Goal: Task Accomplishment & Management: Manage account settings

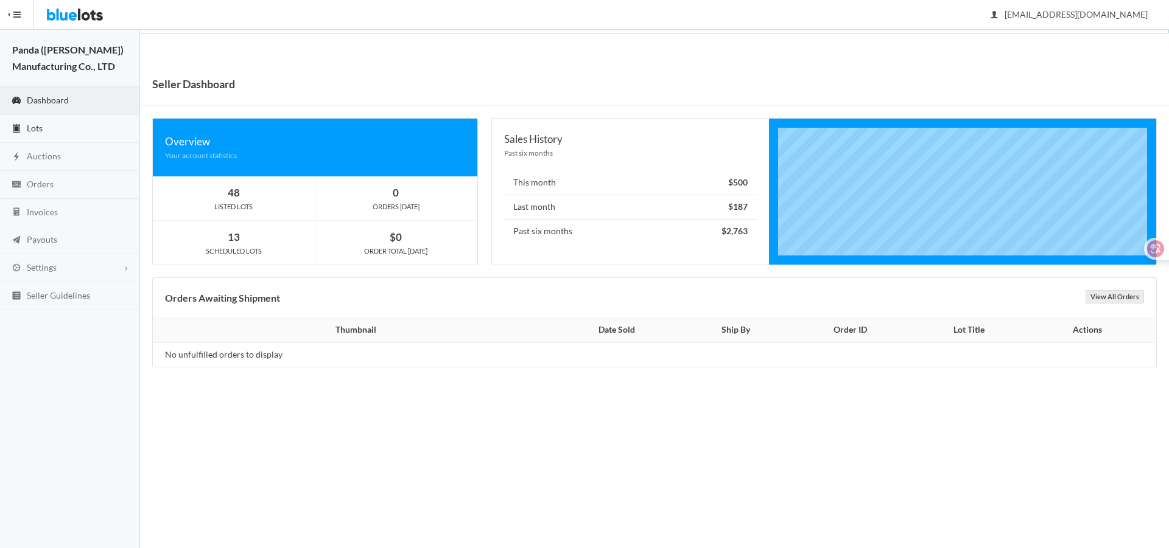
click at [87, 133] on link "Lots" at bounding box center [70, 129] width 140 height 28
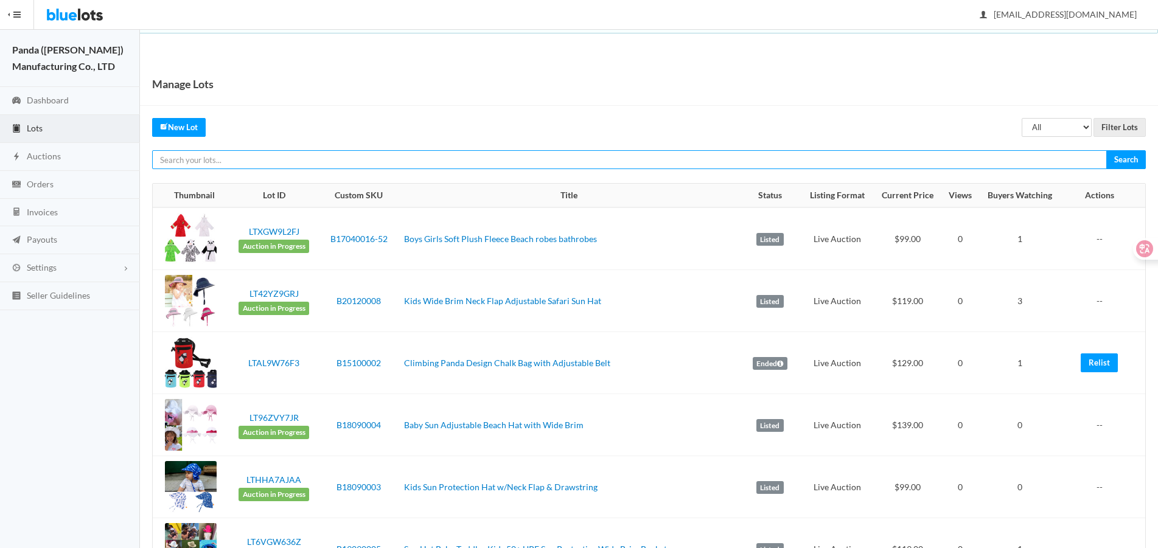
click at [755, 167] on input "text" at bounding box center [629, 159] width 955 height 19
paste input "LTHYWVZFJ9"
type input "LTHYWVZFJ9"
click at [1107, 150] on input "Search" at bounding box center [1127, 159] width 40 height 19
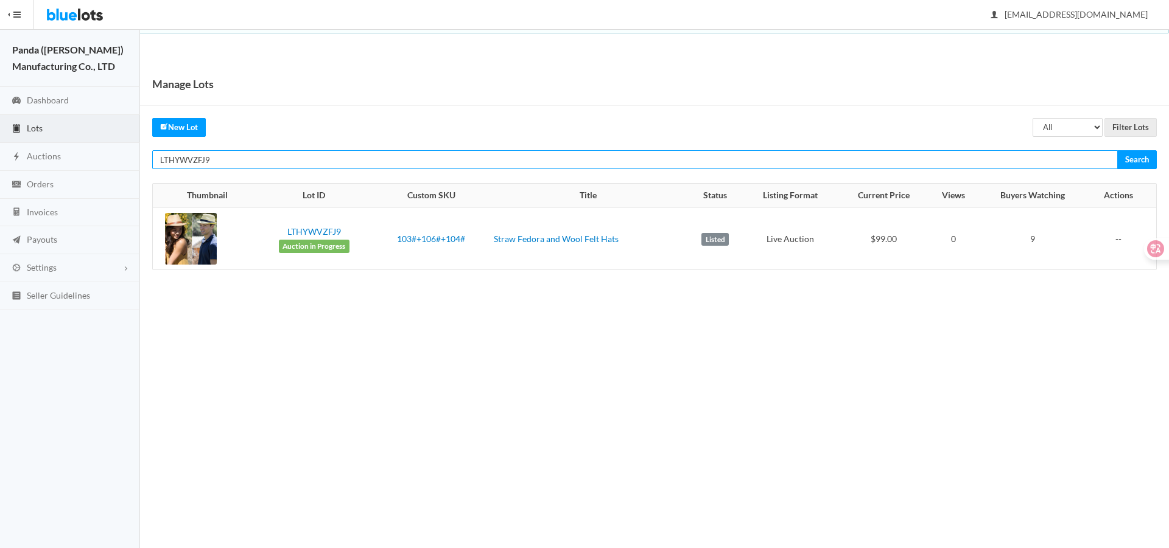
click at [943, 156] on input "LTHYWVZFJ9" at bounding box center [634, 159] width 965 height 19
paste input "39G2626"
type input "LTH39G2626"
click at [1117, 150] on input "Search" at bounding box center [1137, 159] width 40 height 19
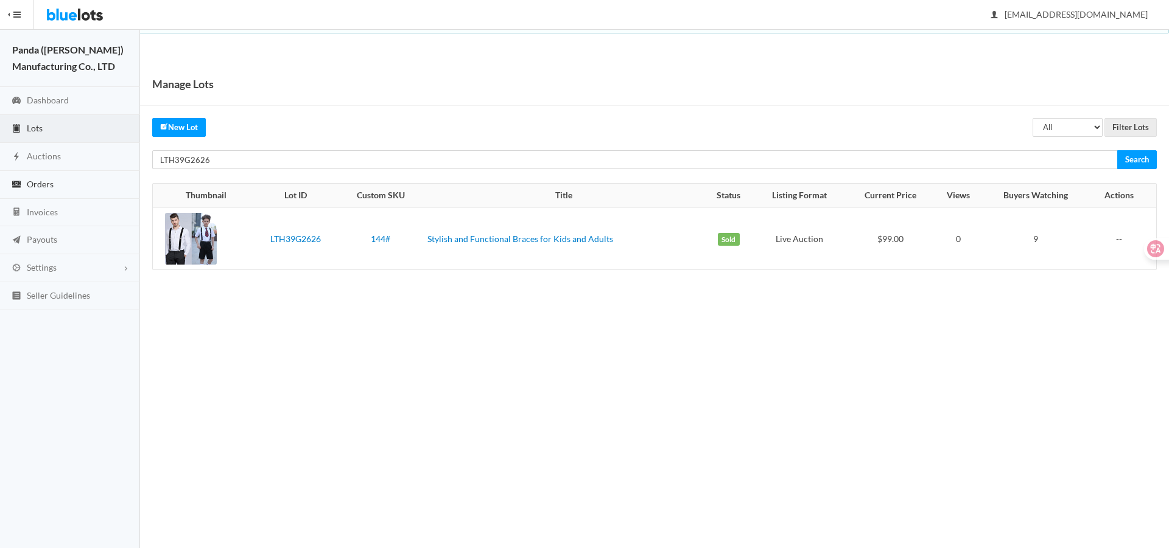
click at [53, 182] on span "Orders" at bounding box center [40, 184] width 27 height 10
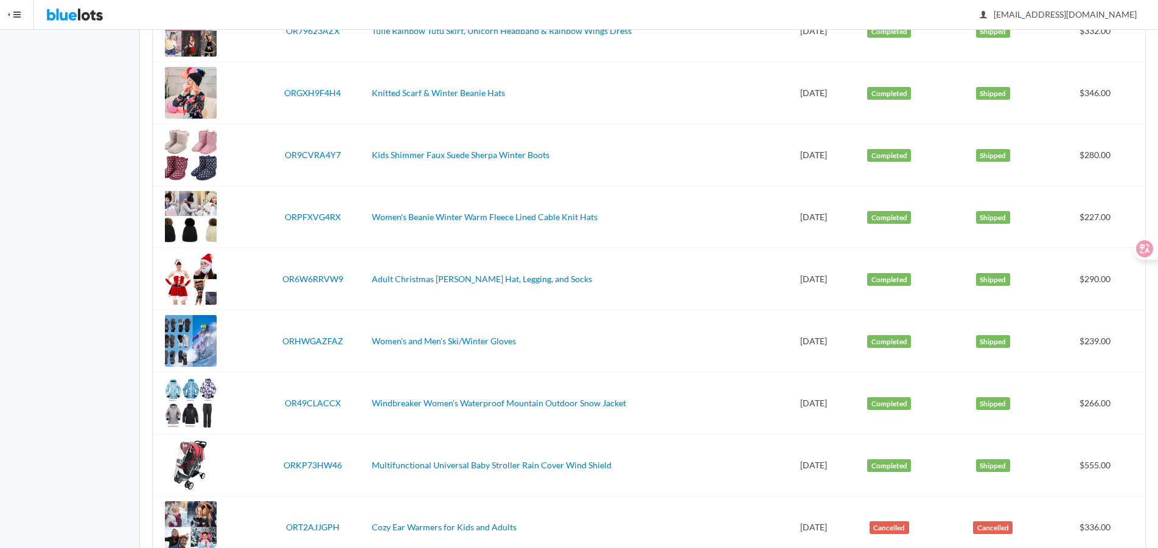
scroll to position [2828, 0]
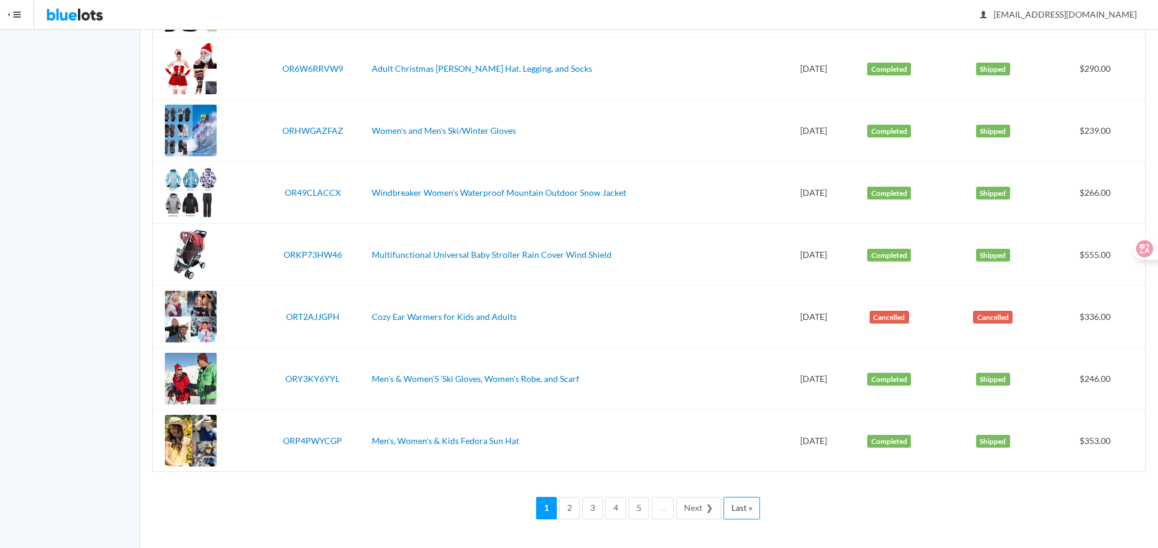
click at [739, 510] on link "Last »" at bounding box center [742, 508] width 37 height 23
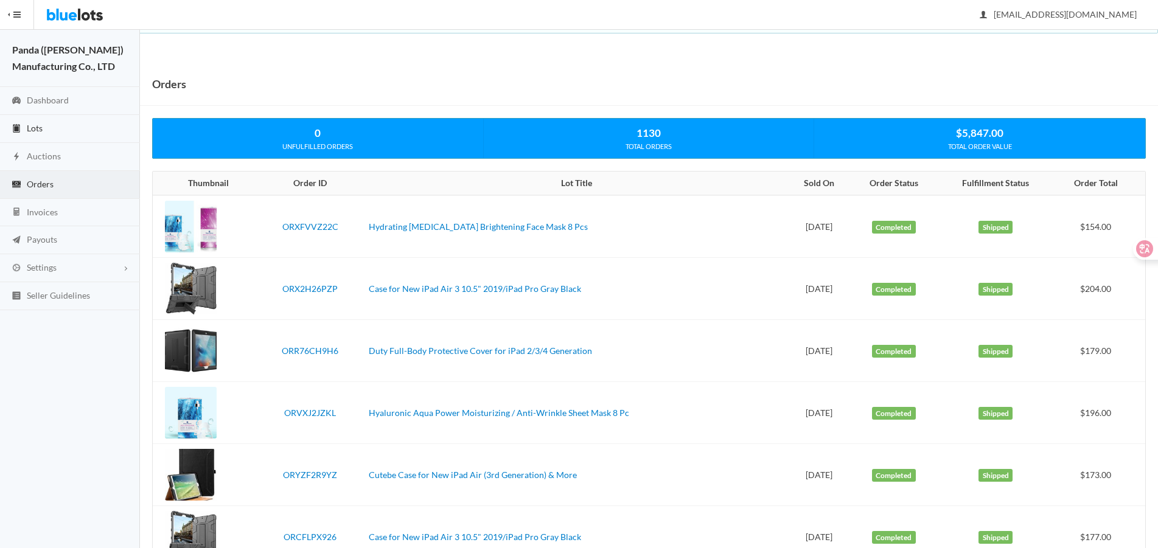
drag, startPoint x: 74, startPoint y: 128, endPoint x: 172, endPoint y: 128, distance: 98.0
click at [74, 128] on link "Lots" at bounding box center [70, 129] width 140 height 28
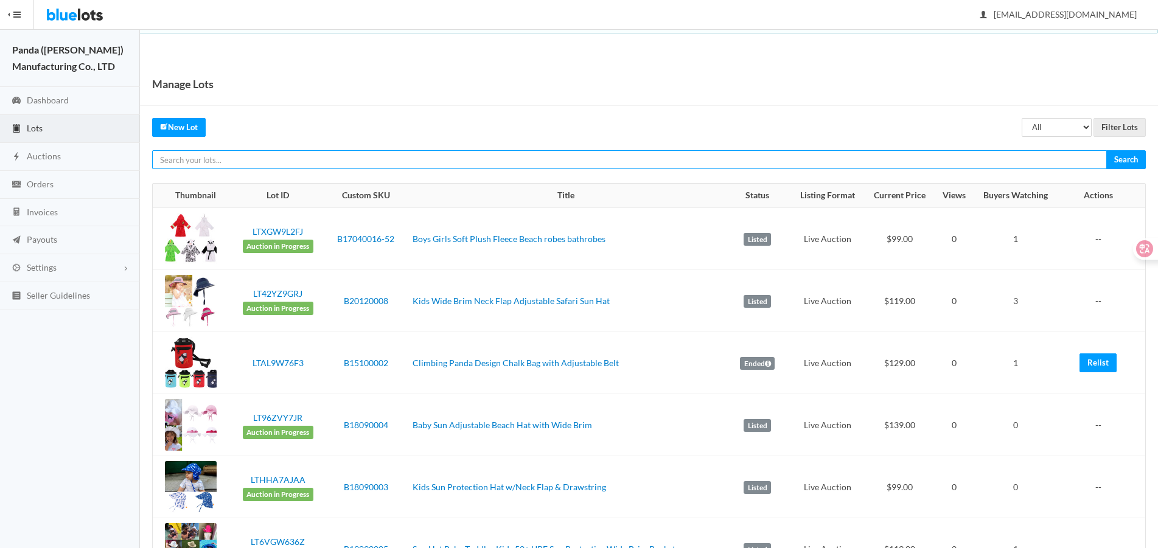
click at [1034, 166] on input "text" at bounding box center [629, 159] width 955 height 19
paste input "LTGKGPZ2Y6"
type input "LTGKGPZ2Y6"
click at [1107, 150] on input "Search" at bounding box center [1127, 159] width 40 height 19
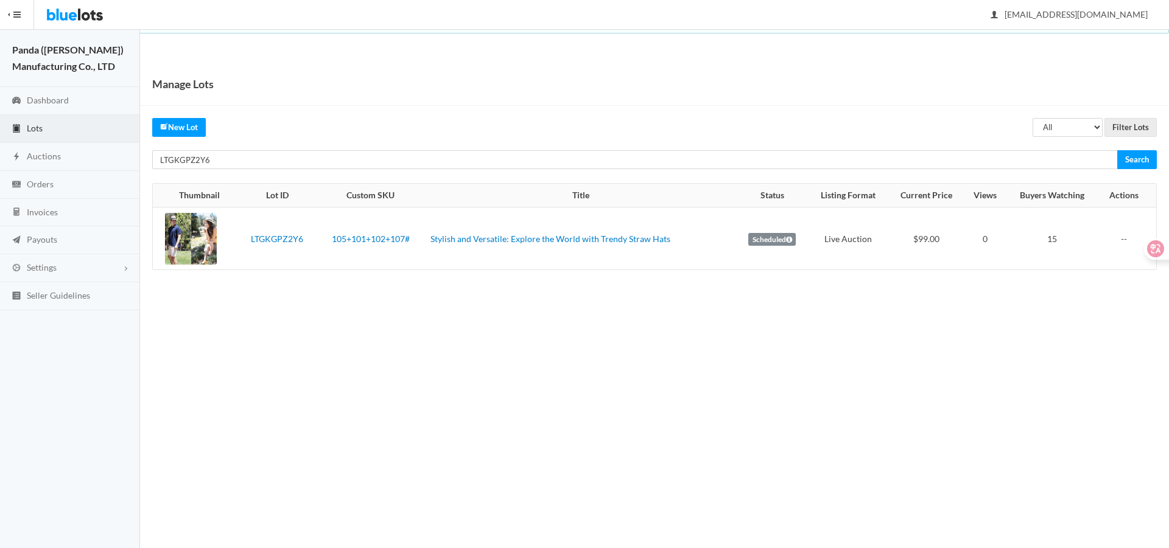
click at [986, 170] on div "Manage Lots All Draft Unreviewed Rejected Scheduled Listed Sold Ended Filter Lo…" at bounding box center [654, 179] width 1029 height 232
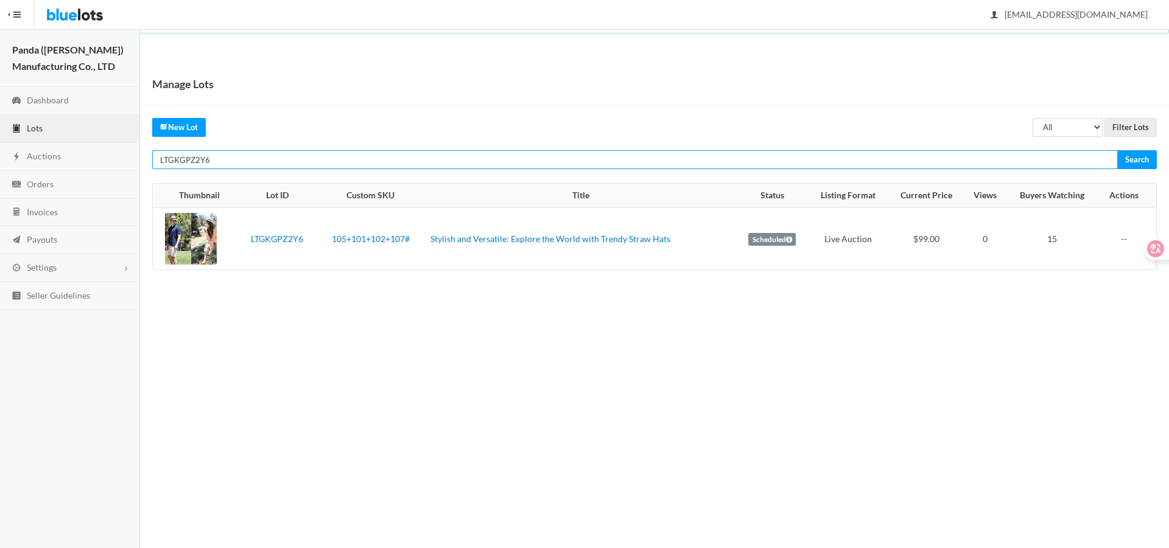
drag, startPoint x: 984, startPoint y: 163, endPoint x: 982, endPoint y: 169, distance: 6.4
click at [984, 163] on input "LTGKGPZ2Y6" at bounding box center [634, 159] width 965 height 19
click at [1117, 150] on input "Search" at bounding box center [1137, 159] width 40 height 19
click at [869, 152] on input "LTGKGPZ2Y6" at bounding box center [634, 159] width 965 height 19
paste input "J2P3G93J"
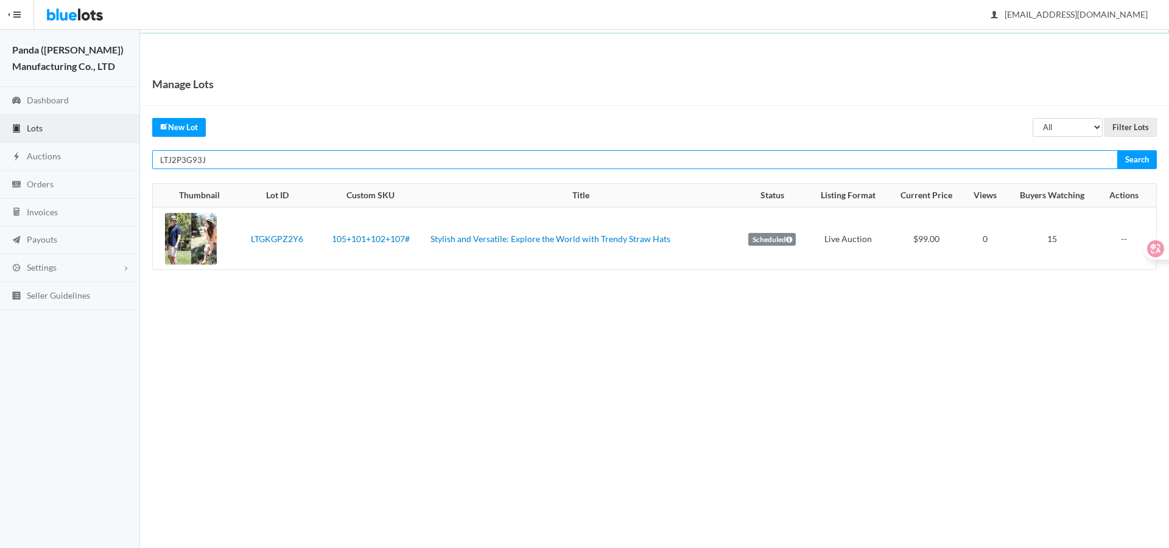
type input "LTJ2P3G93J"
click at [1117, 150] on input "Search" at bounding box center [1137, 159] width 40 height 19
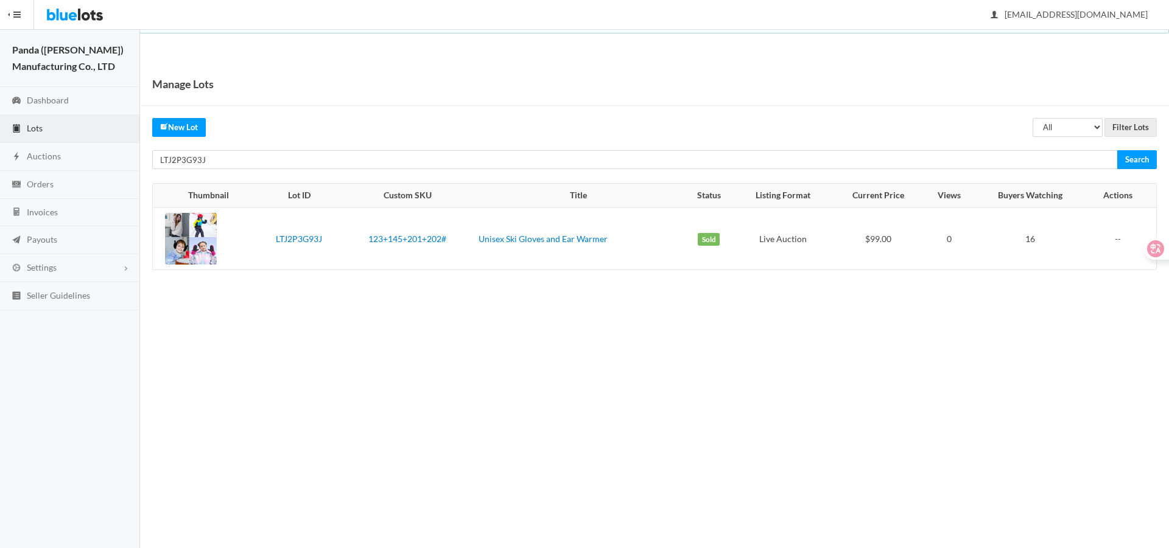
click at [47, 140] on link "Lots" at bounding box center [70, 129] width 140 height 28
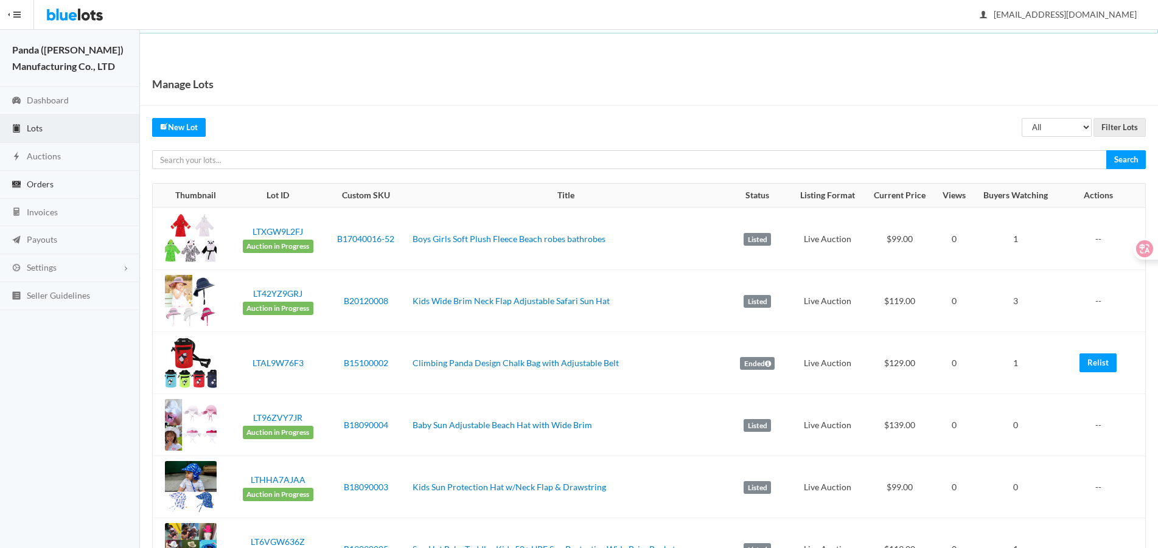
click at [115, 172] on link "Orders" at bounding box center [70, 185] width 140 height 28
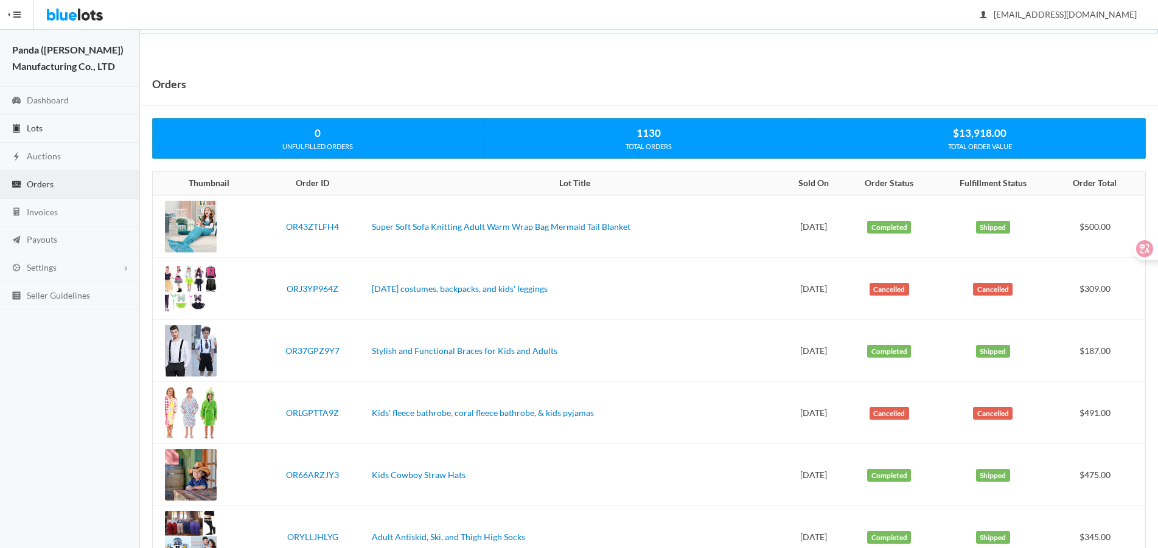
click at [115, 128] on link "Lots" at bounding box center [70, 129] width 140 height 28
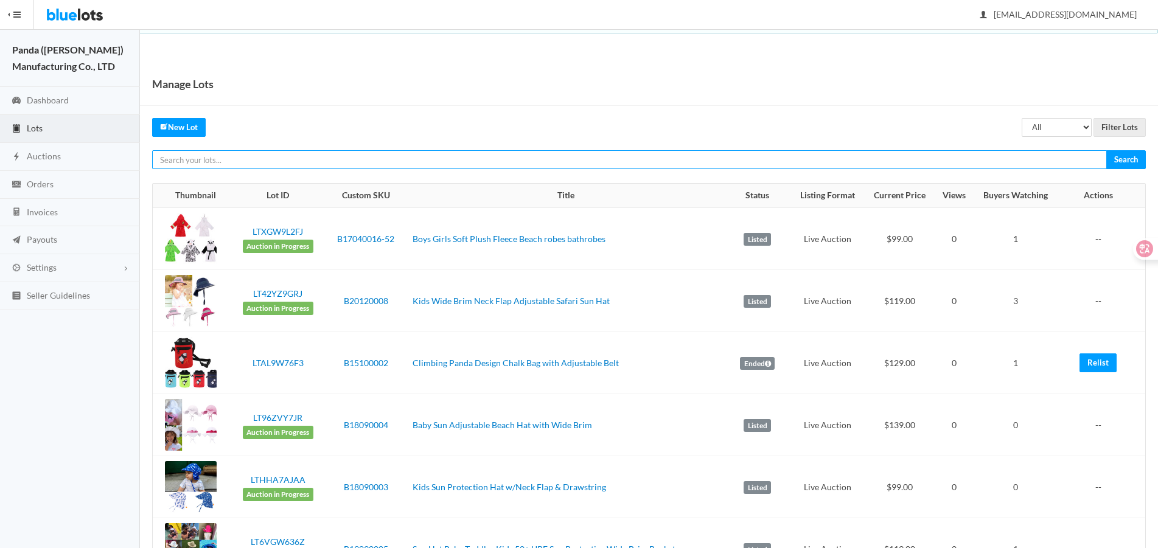
click at [962, 158] on input "text" at bounding box center [629, 159] width 955 height 19
paste input "LTW267TYVR"
type input "LTW267TYVR"
click at [1107, 150] on input "Search" at bounding box center [1127, 159] width 40 height 19
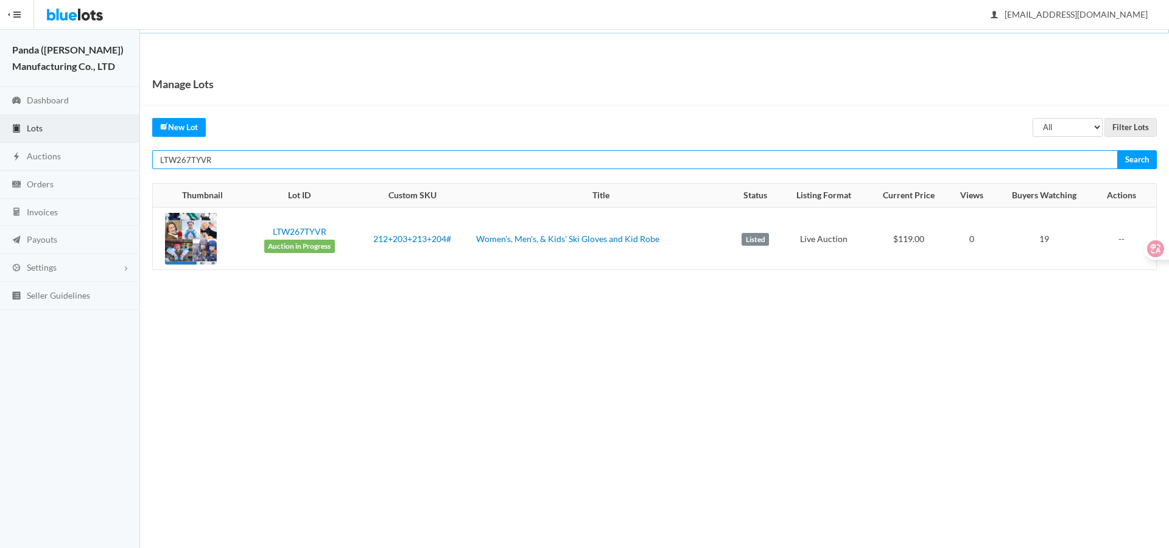
click at [923, 155] on input "LTW267TYVR" at bounding box center [634, 159] width 965 height 19
paste input "KARHZZYL"
type input "LTKARHZZYL"
click at [1117, 150] on input "Search" at bounding box center [1137, 159] width 40 height 19
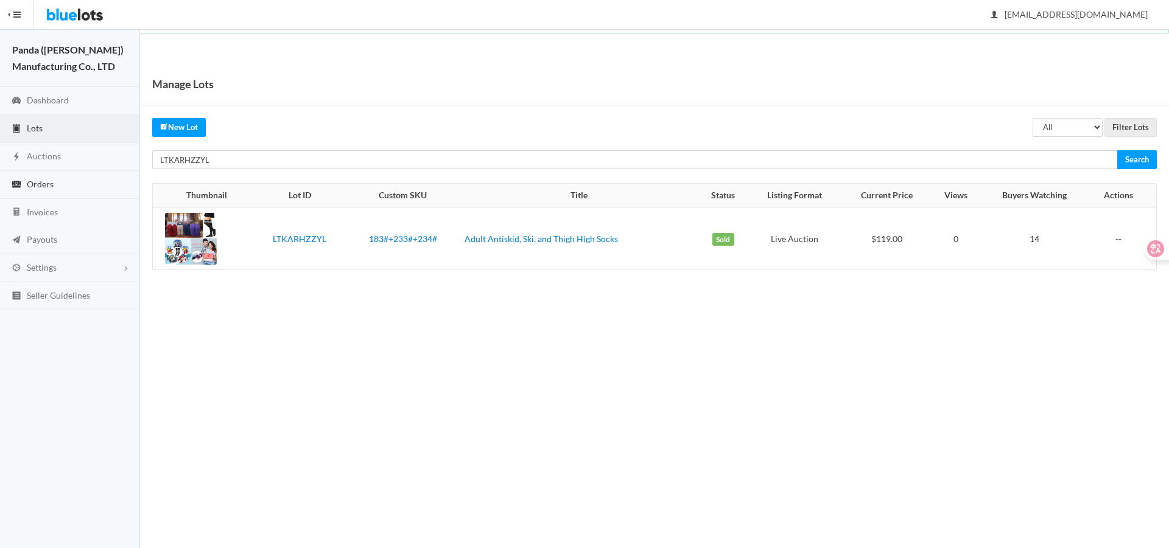
drag, startPoint x: 24, startPoint y: 184, endPoint x: 74, endPoint y: 184, distance: 49.9
click at [24, 184] on link "Orders" at bounding box center [70, 185] width 140 height 28
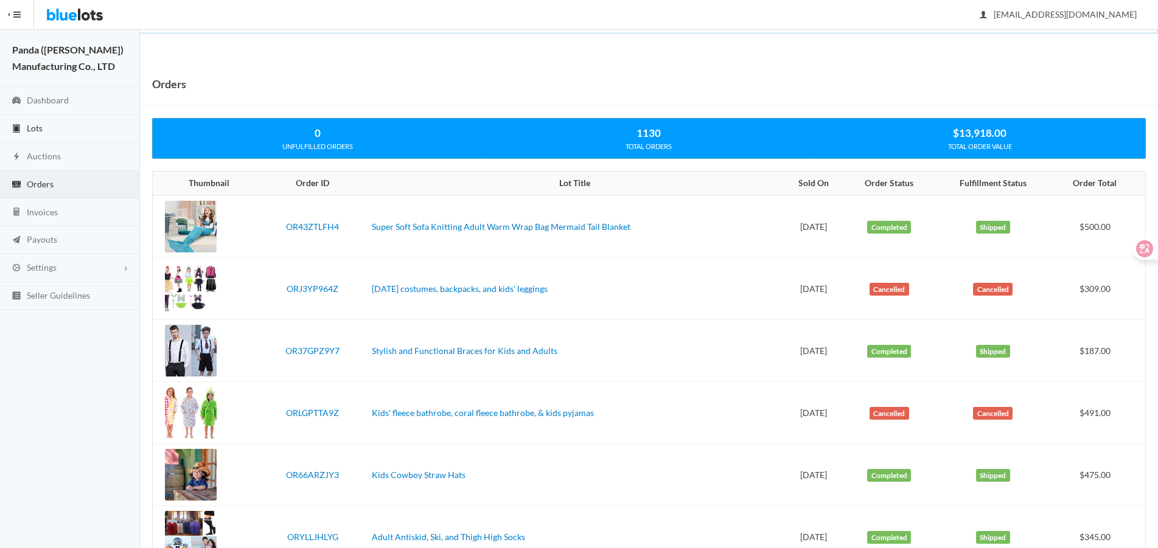
click at [61, 135] on link "Lots" at bounding box center [70, 129] width 140 height 28
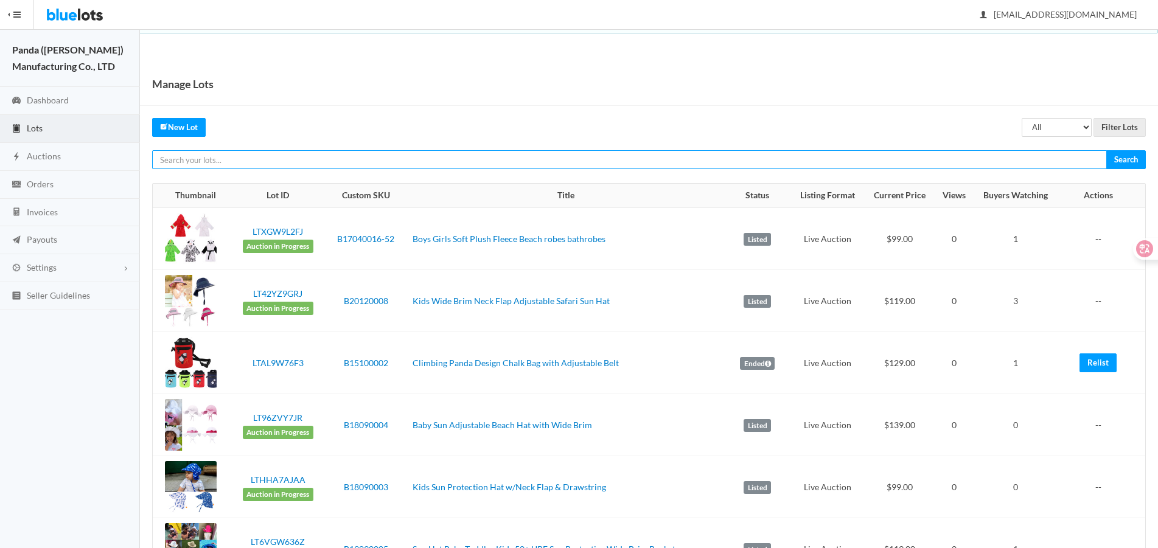
click at [1038, 169] on input "text" at bounding box center [629, 159] width 955 height 19
paste input "LTJY7PCV9L"
type input "LTJY7PCV9L"
click at [1107, 150] on input "Search" at bounding box center [1127, 159] width 40 height 19
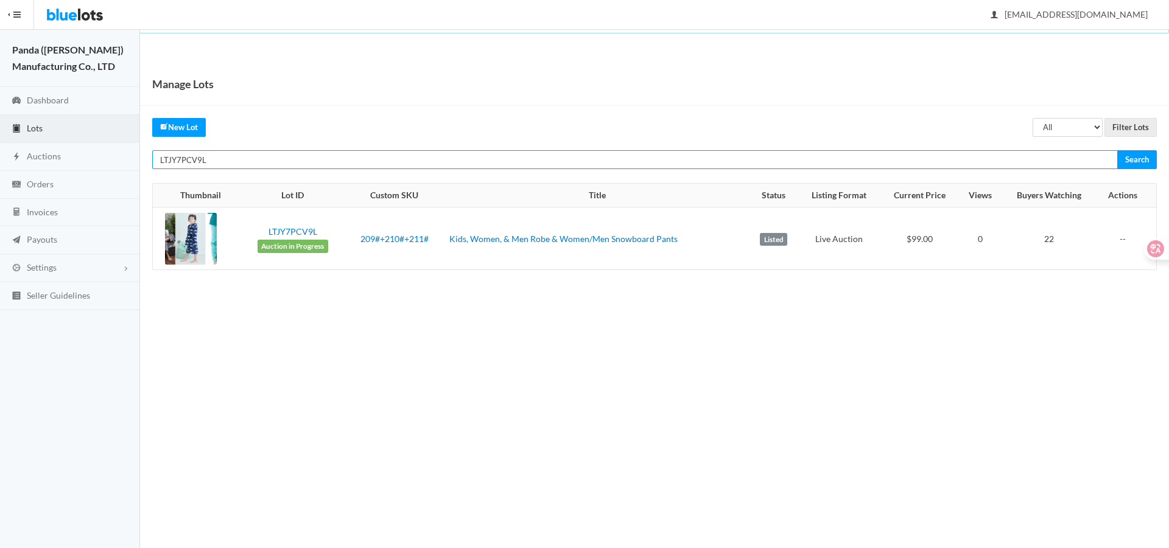
click at [948, 159] on input "LTJY7PCV9L" at bounding box center [634, 159] width 965 height 19
paste input "RJV9PYR9"
type input "LTRJV9PYR9"
click at [1117, 150] on input "Search" at bounding box center [1137, 159] width 40 height 19
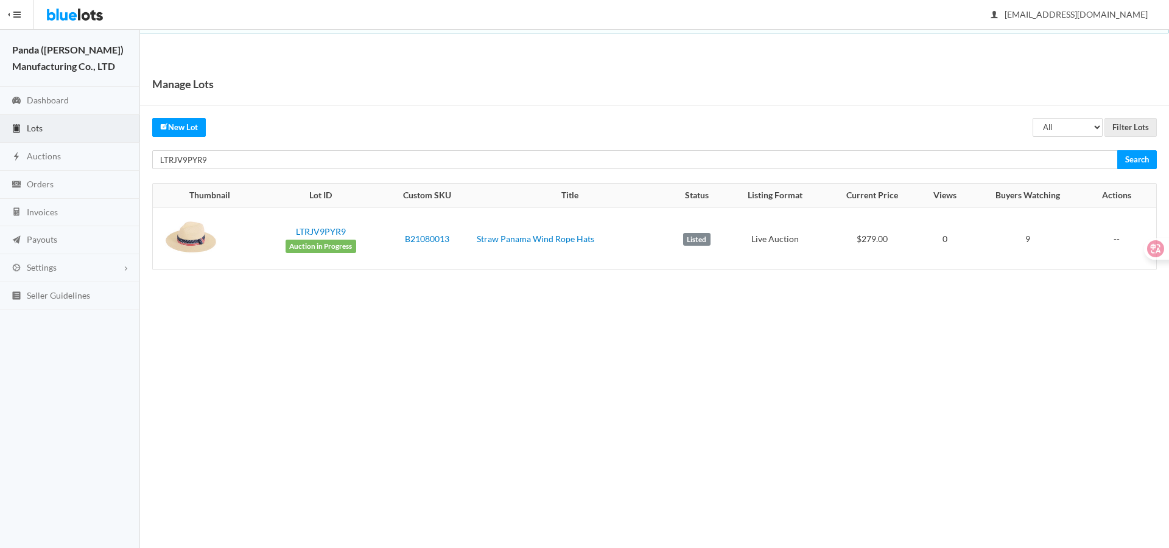
click at [981, 149] on div "Manage Lots All Draft Unreviewed Rejected Scheduled Listed Sold Ended Filter Lo…" at bounding box center [654, 179] width 1029 height 232
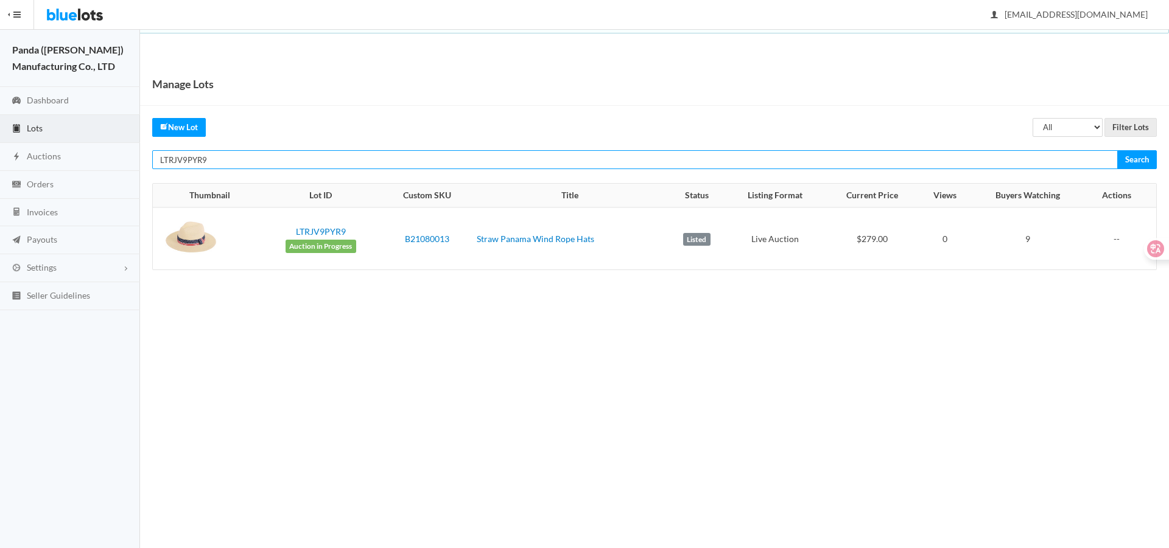
click at [982, 158] on input "LTRJV9PYR9" at bounding box center [634, 159] width 965 height 19
paste input "KC47T9J6"
type input "LTKC47T9J6"
click at [1117, 150] on input "Search" at bounding box center [1137, 159] width 40 height 19
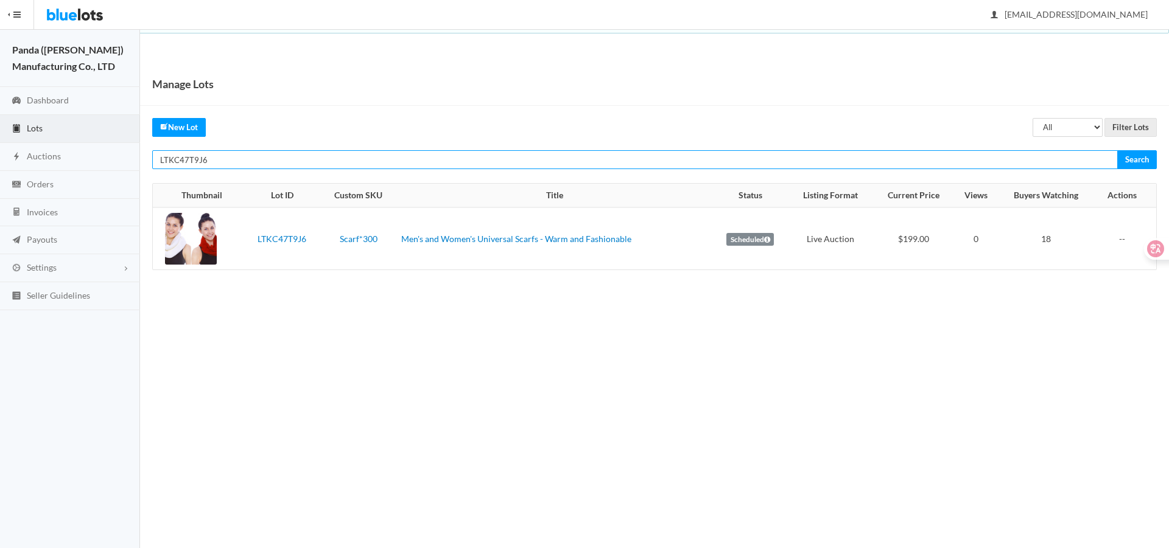
click at [804, 158] on input "LTKC47T9J6" at bounding box center [634, 159] width 965 height 19
paste input "33R2FG62"
type input "LT33R2FG62"
click at [1117, 150] on input "Search" at bounding box center [1137, 159] width 40 height 19
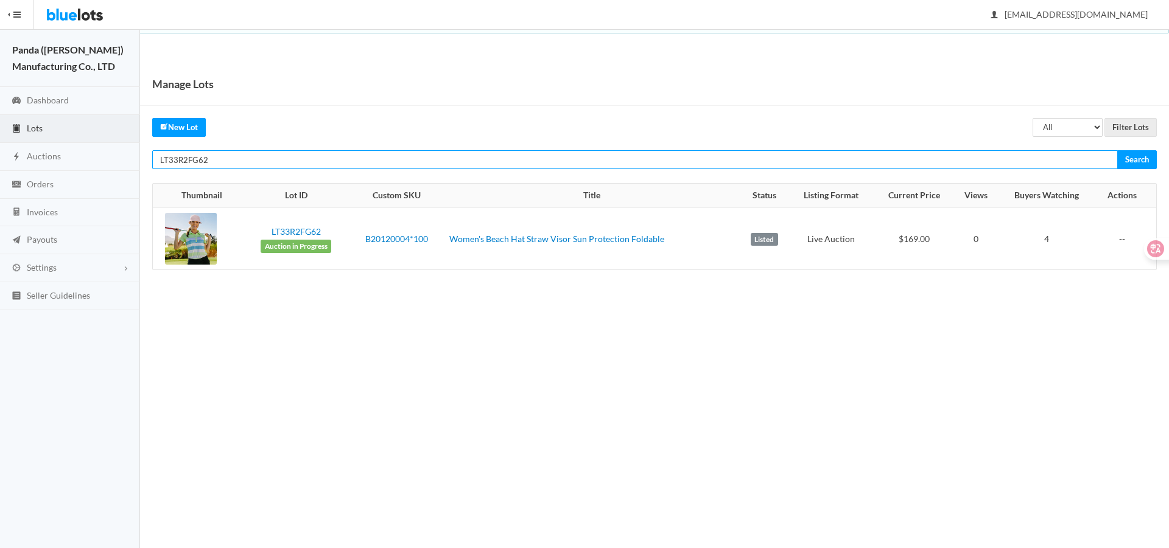
click at [757, 158] on input "LT33R2FG62" at bounding box center [634, 159] width 965 height 19
paste input "RR4PR"
type input "LT3RR4PR62"
click at [1117, 150] on input "Search" at bounding box center [1137, 159] width 40 height 19
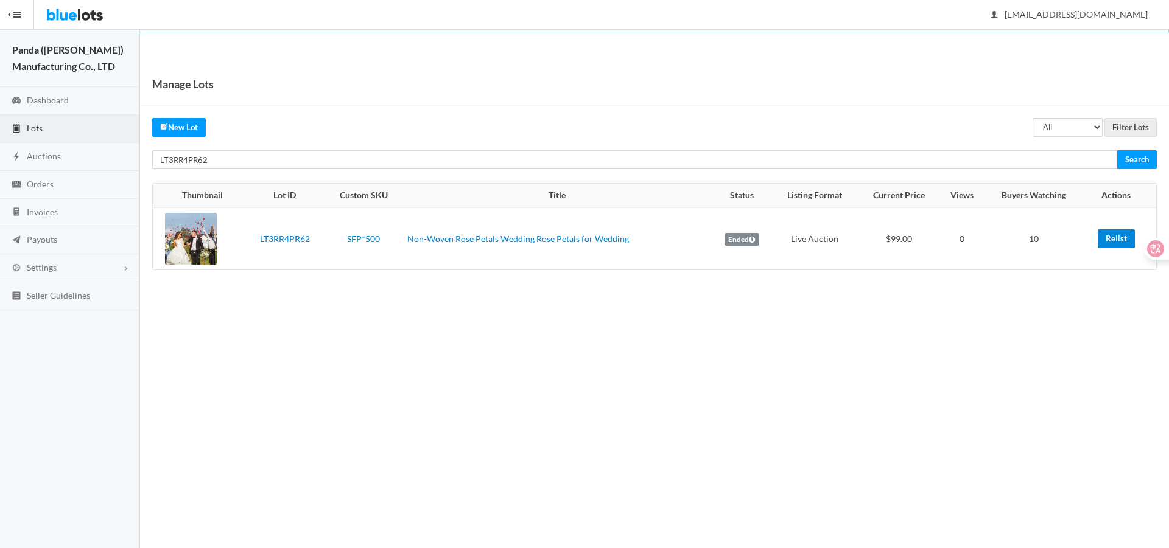
drag, startPoint x: 1116, startPoint y: 244, endPoint x: 643, endPoint y: 94, distance: 495.7
click at [1116, 244] on link "Relist" at bounding box center [1115, 238] width 37 height 19
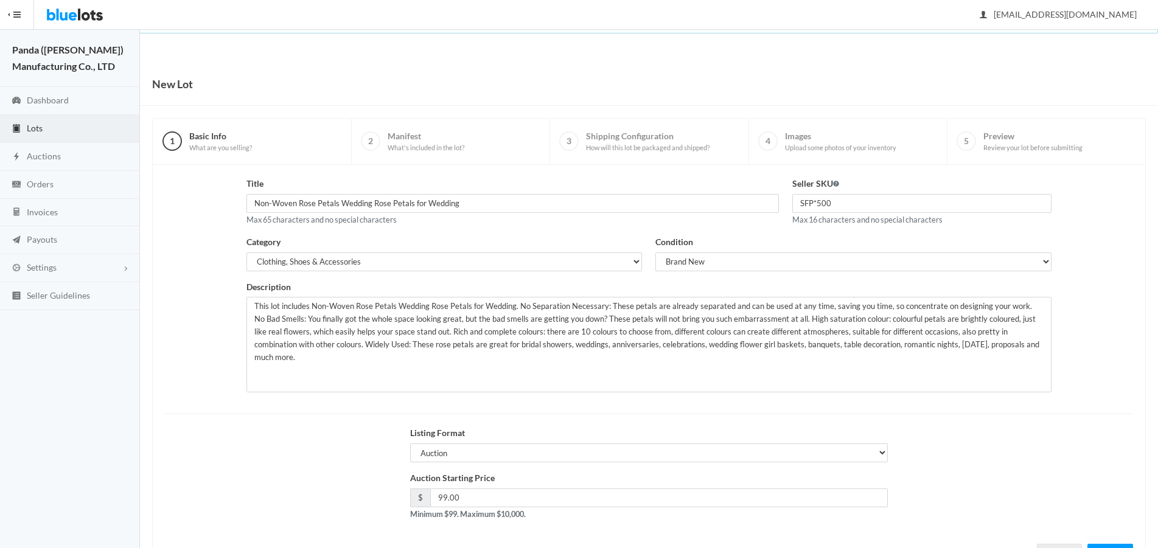
scroll to position [52, 0]
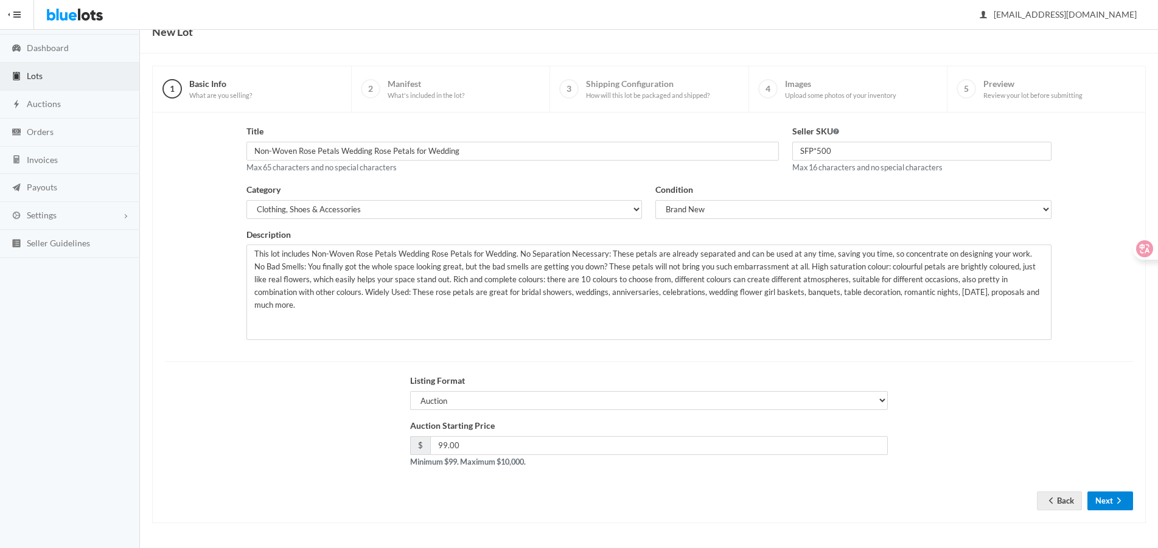
drag, startPoint x: 1107, startPoint y: 503, endPoint x: 1106, endPoint y: 472, distance: 31.0
click at [1107, 503] on button "Next" at bounding box center [1111, 501] width 46 height 19
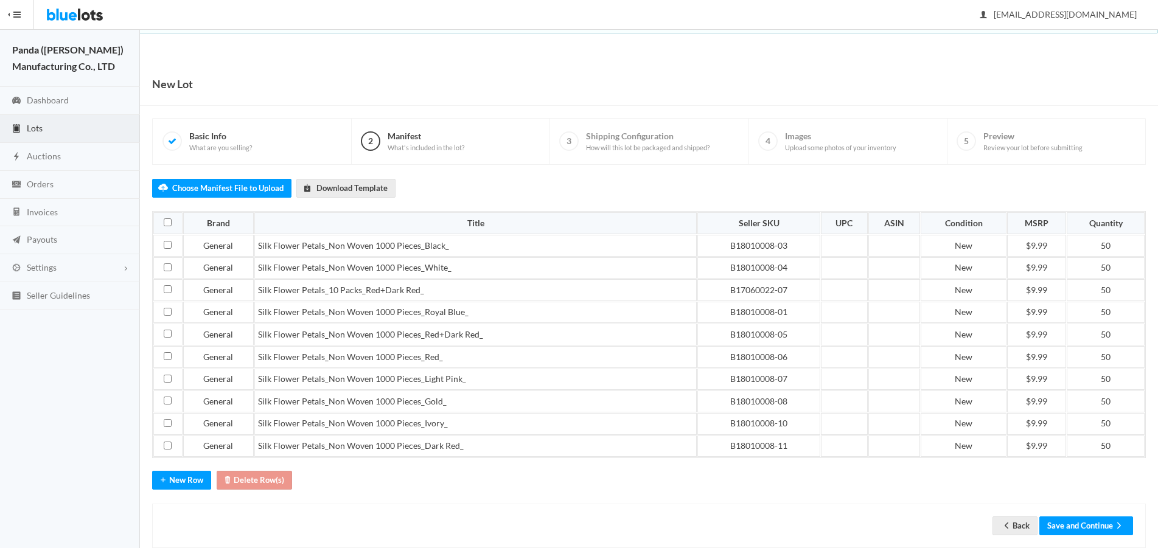
scroll to position [23, 0]
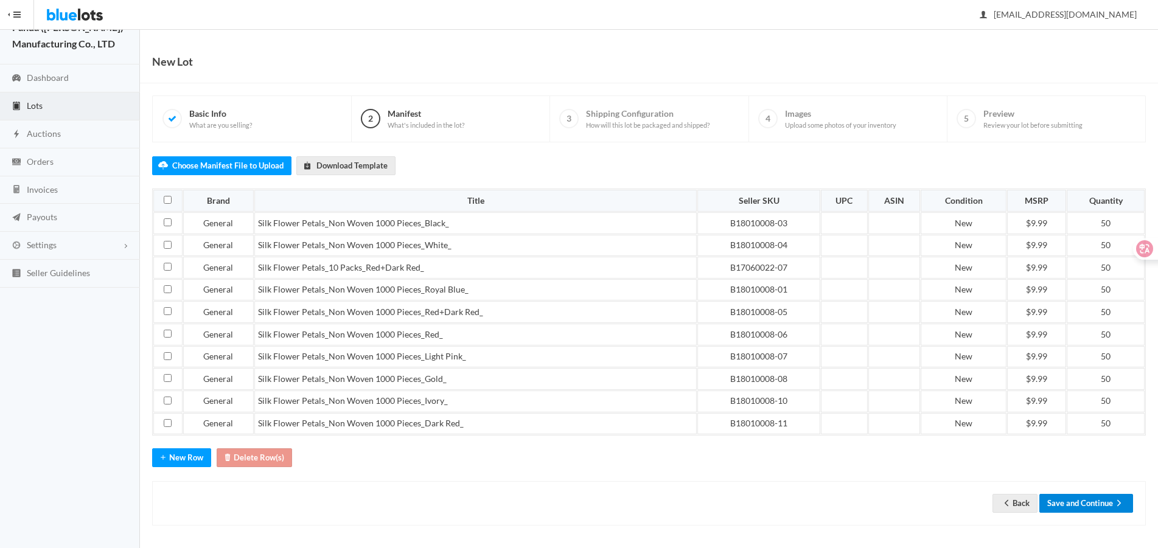
click at [1084, 498] on button "Save and Continue" at bounding box center [1087, 503] width 94 height 19
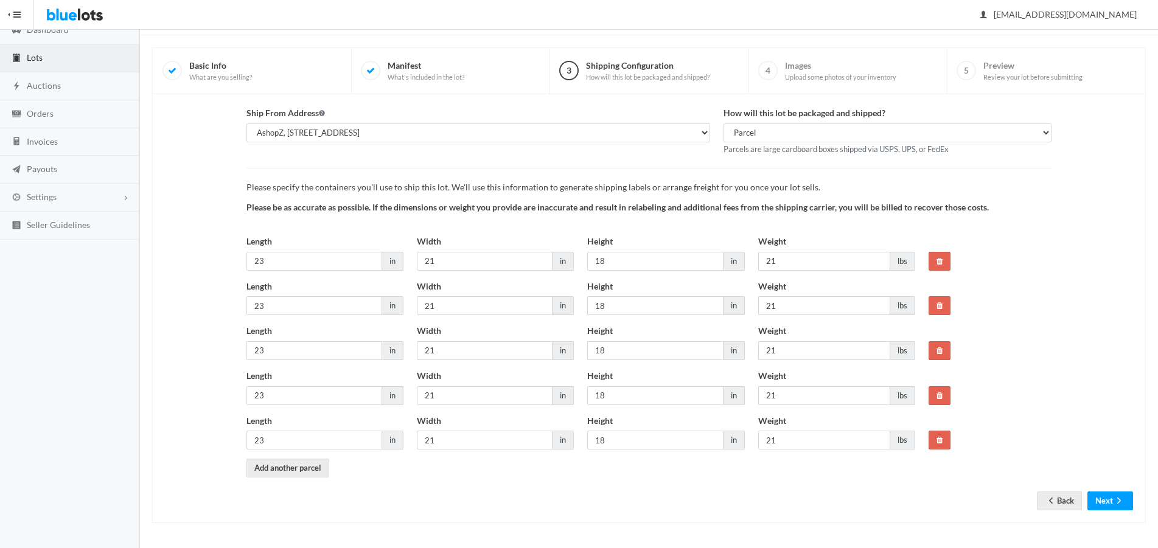
scroll to position [71, 0]
click at [1116, 502] on icon "arrow forward" at bounding box center [1119, 501] width 12 height 10
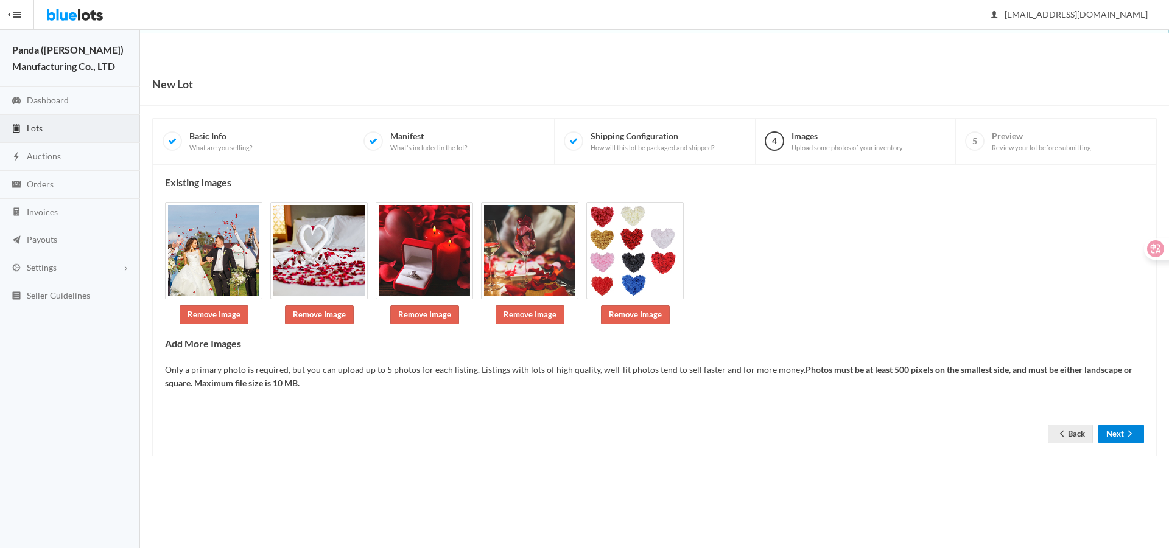
click at [1108, 433] on button "Next" at bounding box center [1121, 434] width 46 height 19
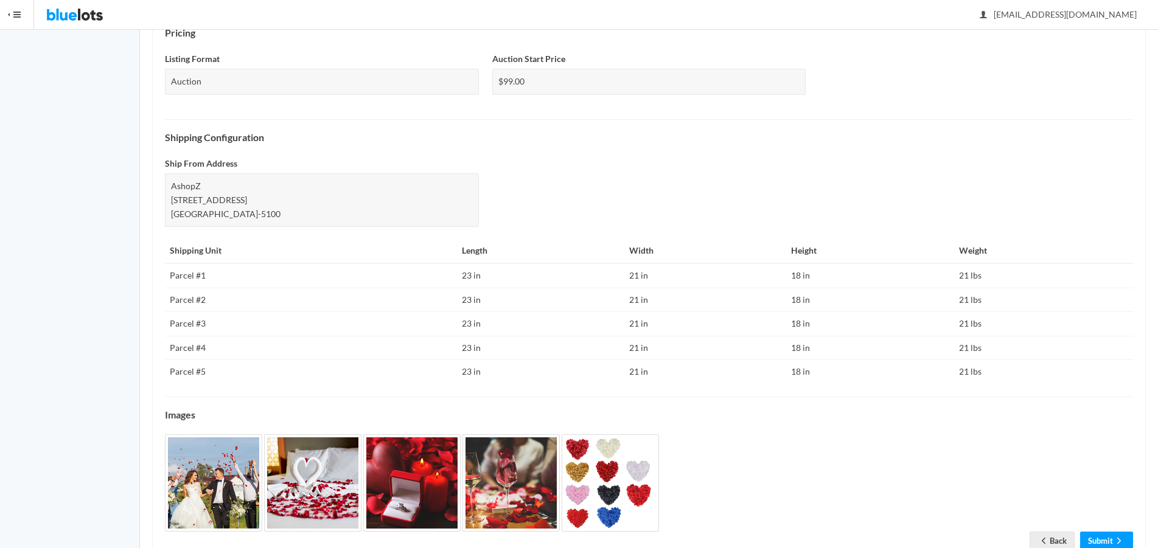
scroll to position [466, 0]
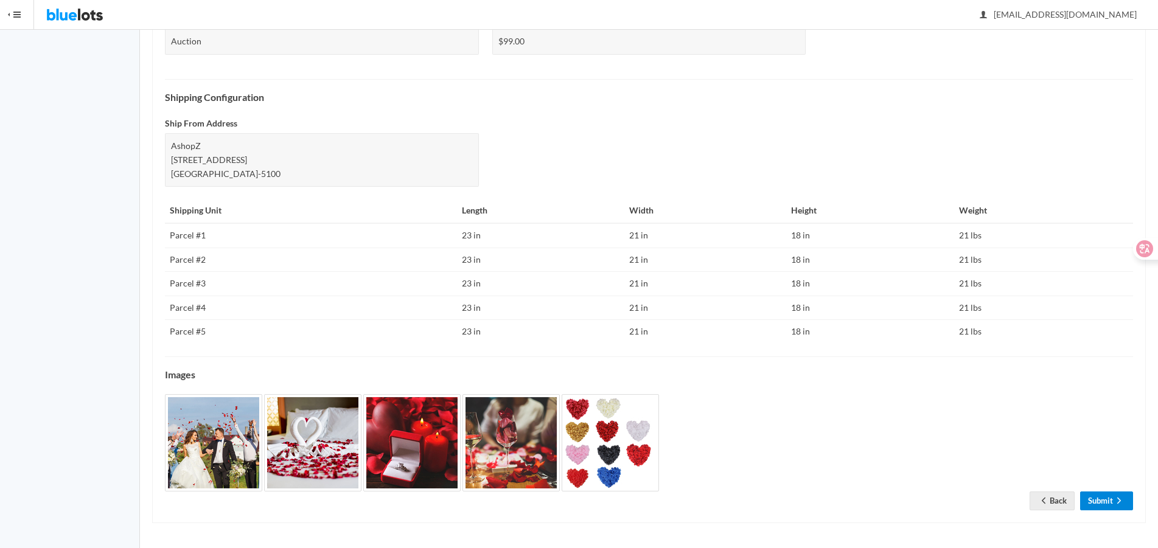
drag, startPoint x: 1099, startPoint y: 503, endPoint x: 1092, endPoint y: 478, distance: 25.4
click at [1099, 503] on link "Submit" at bounding box center [1106, 501] width 53 height 19
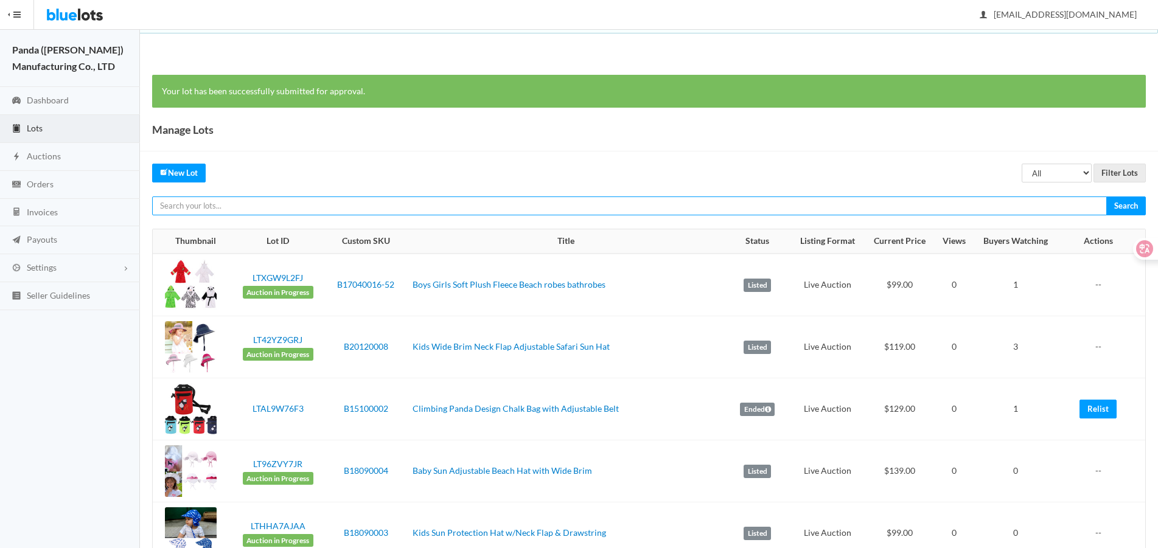
click at [889, 208] on input "text" at bounding box center [629, 206] width 955 height 19
paste input "LTCJJH7CWW"
type input "LTCJJH7CWW"
click at [1107, 197] on input "Search" at bounding box center [1127, 206] width 40 height 19
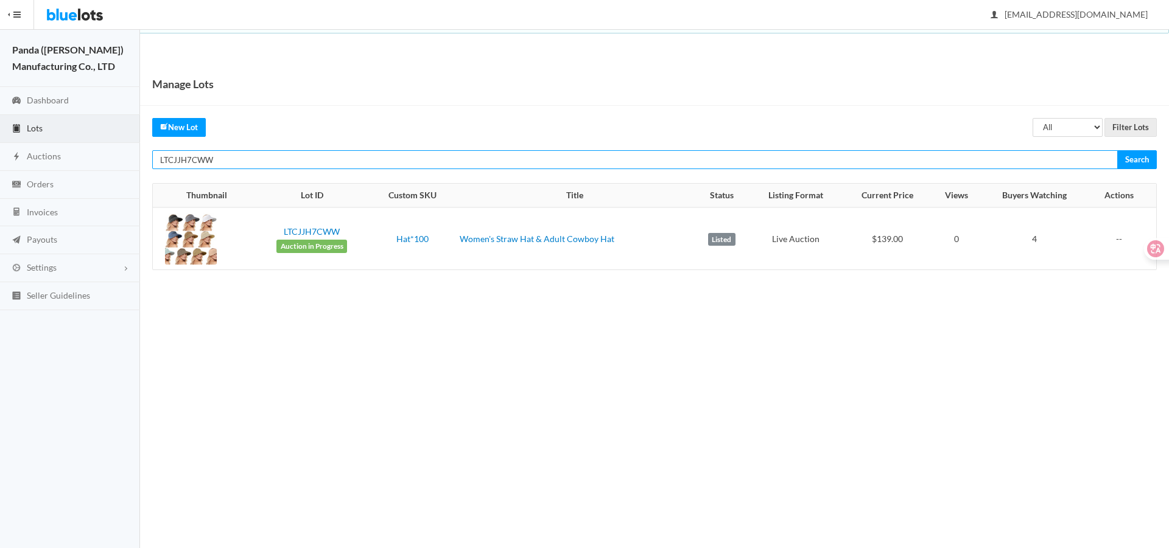
click at [944, 164] on input "LTCJJH7CWW" at bounding box center [634, 159] width 965 height 19
paste input "2Z73VPLG"
type input "LT2Z73VPLG"
click at [1117, 150] on input "Search" at bounding box center [1137, 159] width 40 height 19
click at [845, 166] on input "LT2Z73VPLG" at bounding box center [634, 159] width 965 height 19
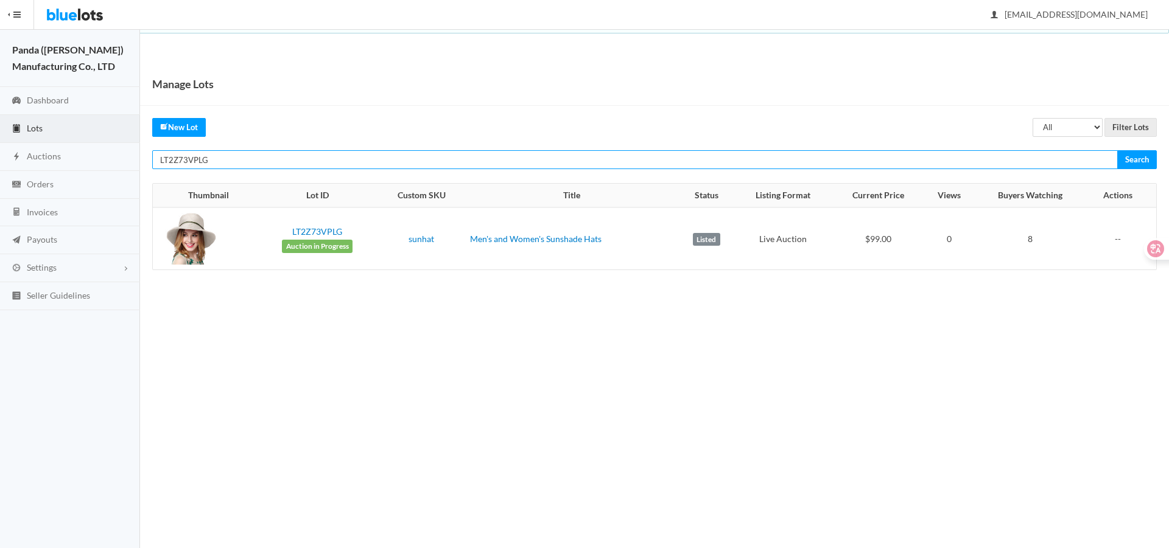
paste input "9JG2WZ72"
type input "LT9JG2WZ72"
click at [1117, 150] on input "Search" at bounding box center [1137, 159] width 40 height 19
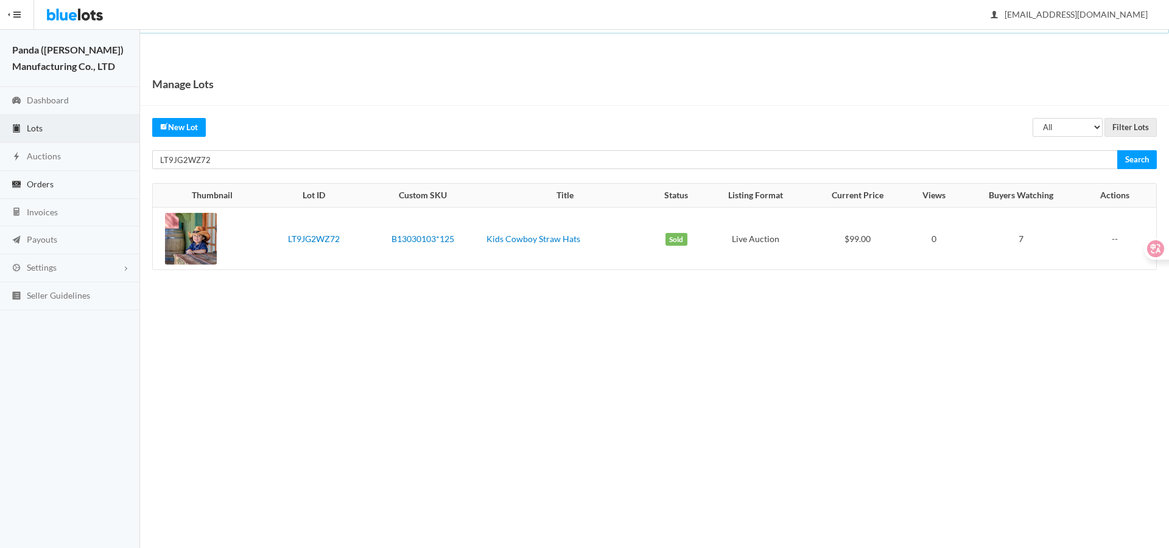
click at [36, 186] on span "Orders" at bounding box center [40, 184] width 27 height 10
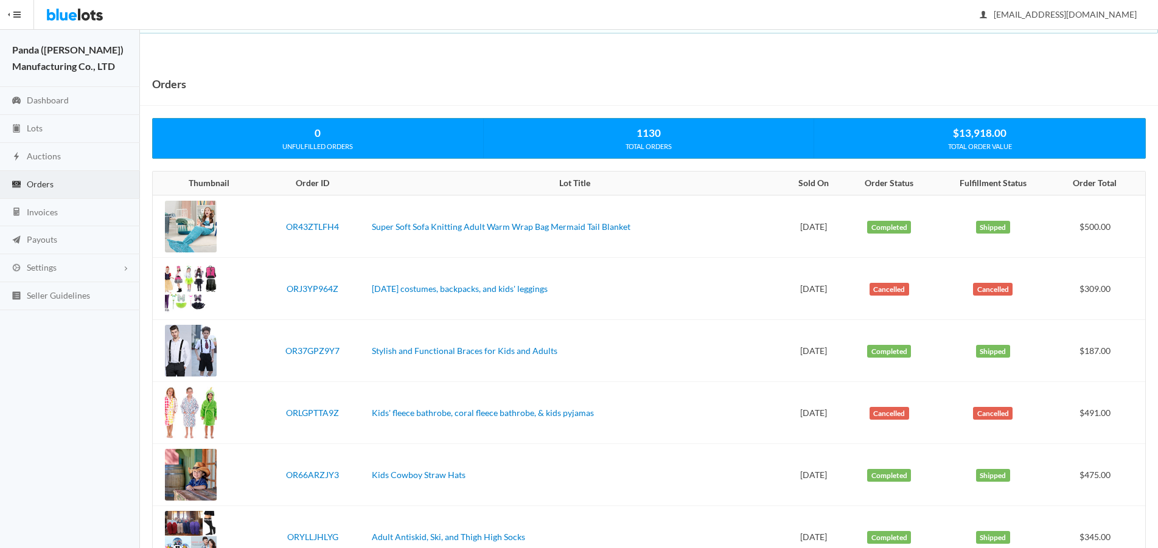
scroll to position [183, 0]
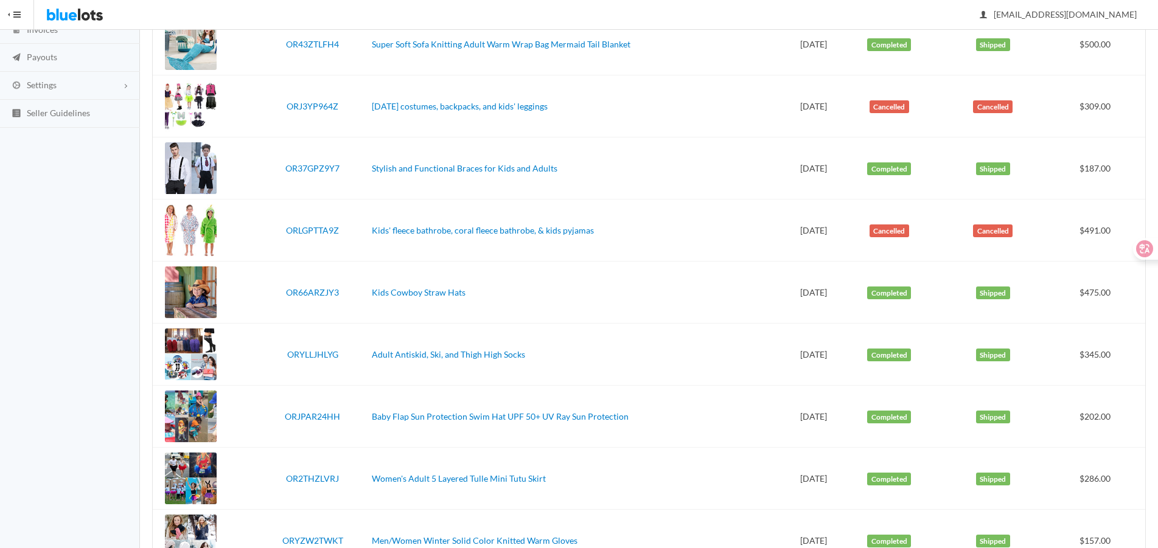
click at [795, 313] on td "Jul 16, 2025" at bounding box center [813, 293] width 61 height 62
drag, startPoint x: 795, startPoint y: 301, endPoint x: 808, endPoint y: 302, distance: 12.2
click at [808, 302] on td "Jul 16, 2025" at bounding box center [813, 293] width 61 height 62
click at [638, 323] on td "Kids Cowboy Straw Hats" at bounding box center [575, 293] width 416 height 62
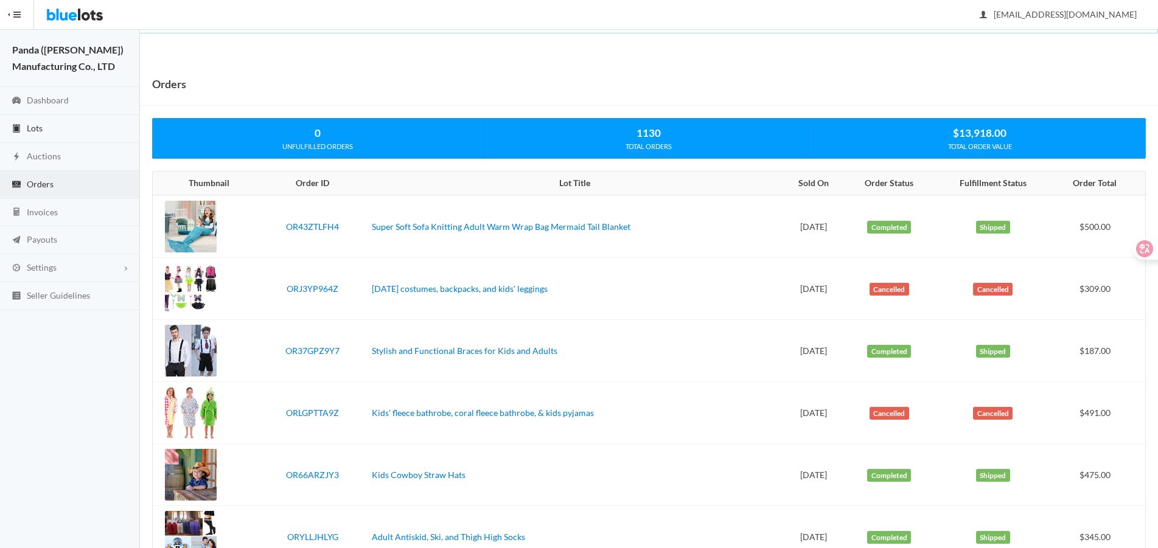
click at [62, 136] on link "Lots" at bounding box center [70, 129] width 140 height 28
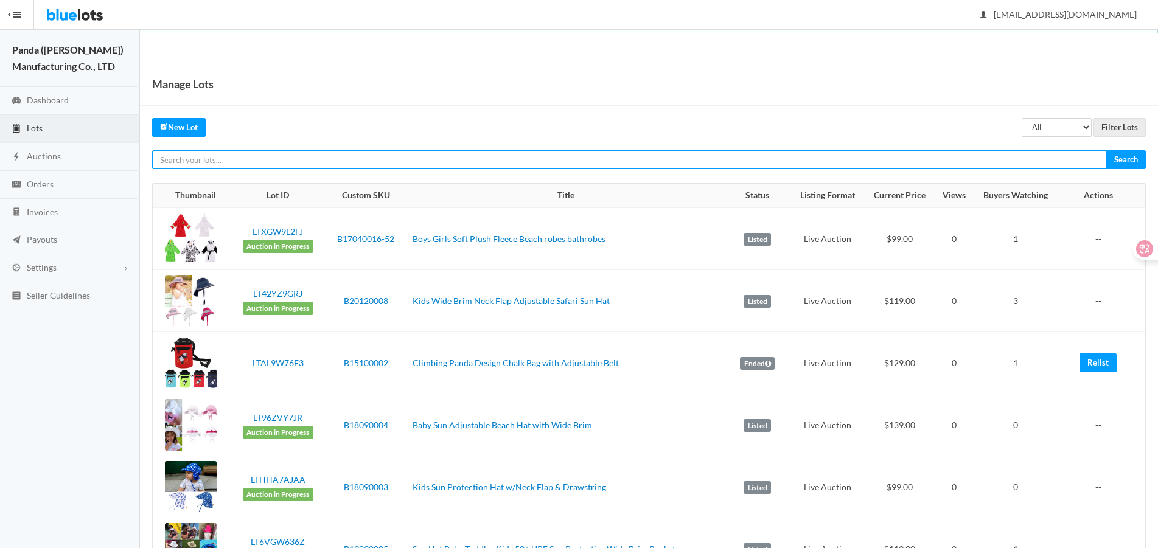
click at [805, 164] on input "text" at bounding box center [629, 159] width 955 height 19
paste input "LTYR3PHHV7"
type input "LTYR3PHHV7"
click at [1107, 150] on input "Search" at bounding box center [1127, 159] width 40 height 19
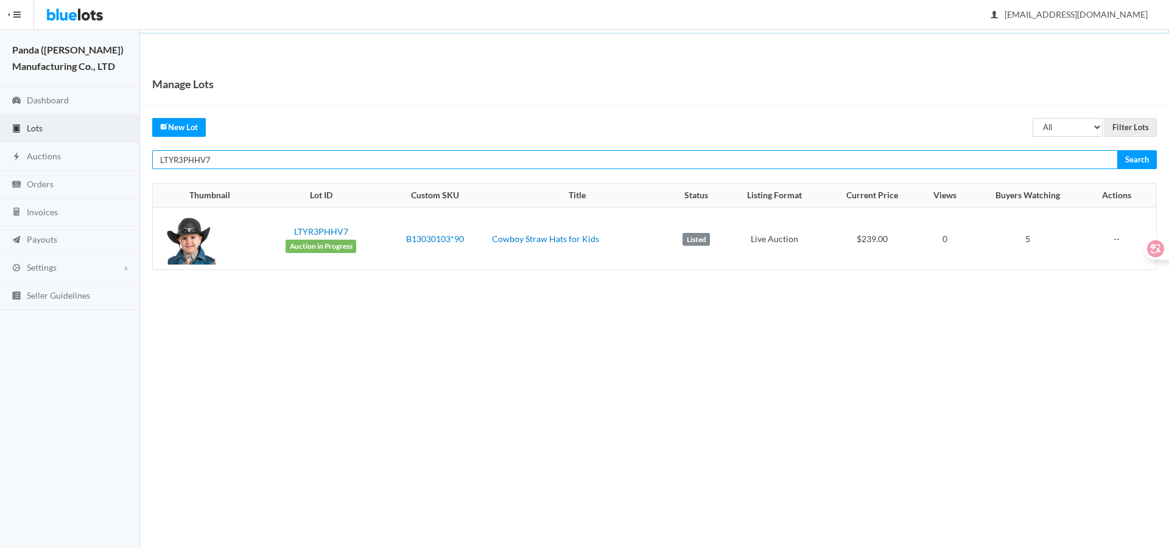
click at [1027, 168] on input "LTYR3PHHV7" at bounding box center [634, 159] width 965 height 19
paste input "A674JYLF"
type input "LTA674JYLF"
click at [1117, 150] on input "Search" at bounding box center [1137, 159] width 40 height 19
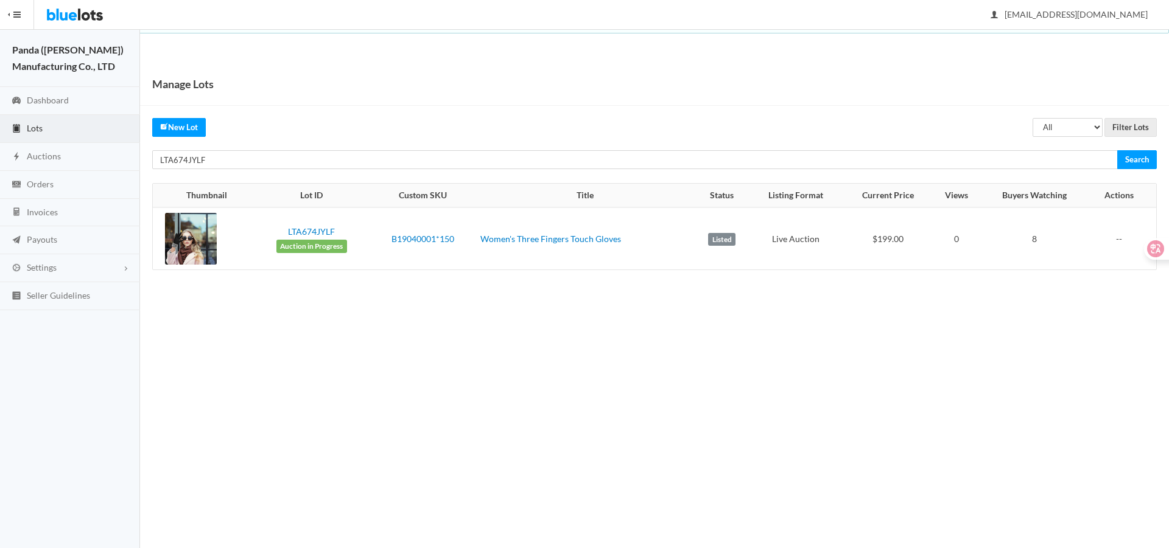
click at [1053, 171] on div "Manage Lots All Draft Unreviewed Rejected Scheduled Listed Sold Ended Filter Lo…" at bounding box center [654, 179] width 1029 height 232
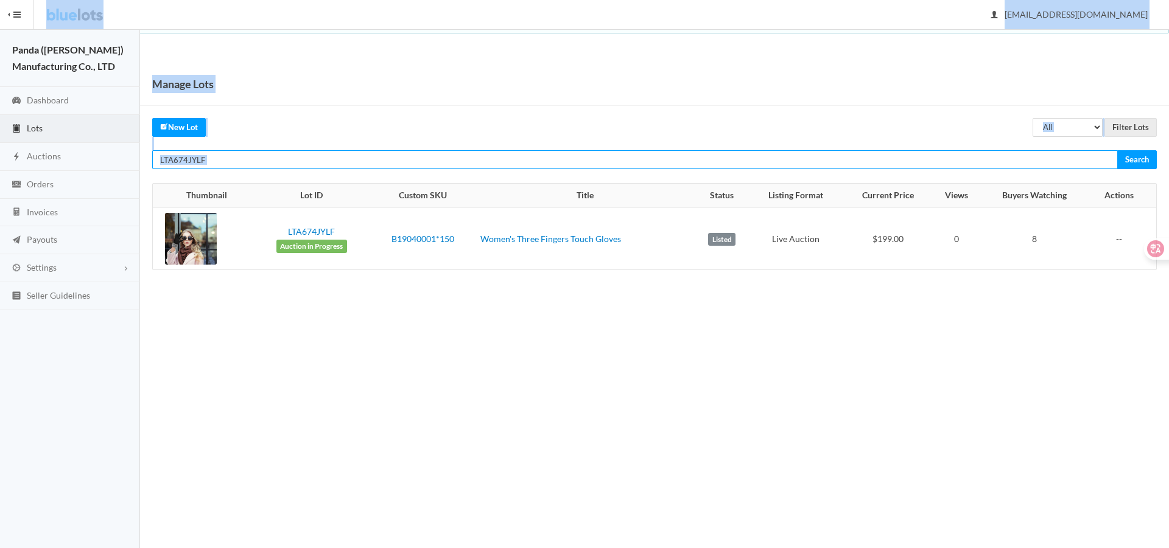
click at [1051, 163] on input "LTA674JYLF" at bounding box center [634, 159] width 965 height 19
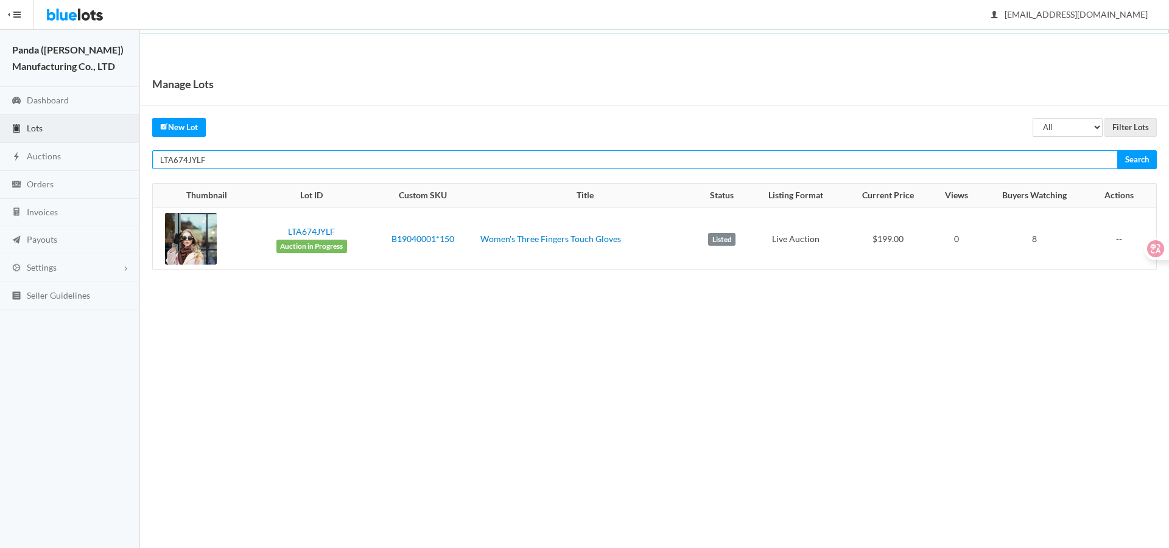
paste input "TXRHJJCX"
type input "LTTXRHJJCX"
click at [1117, 150] on input "Search" at bounding box center [1137, 159] width 40 height 19
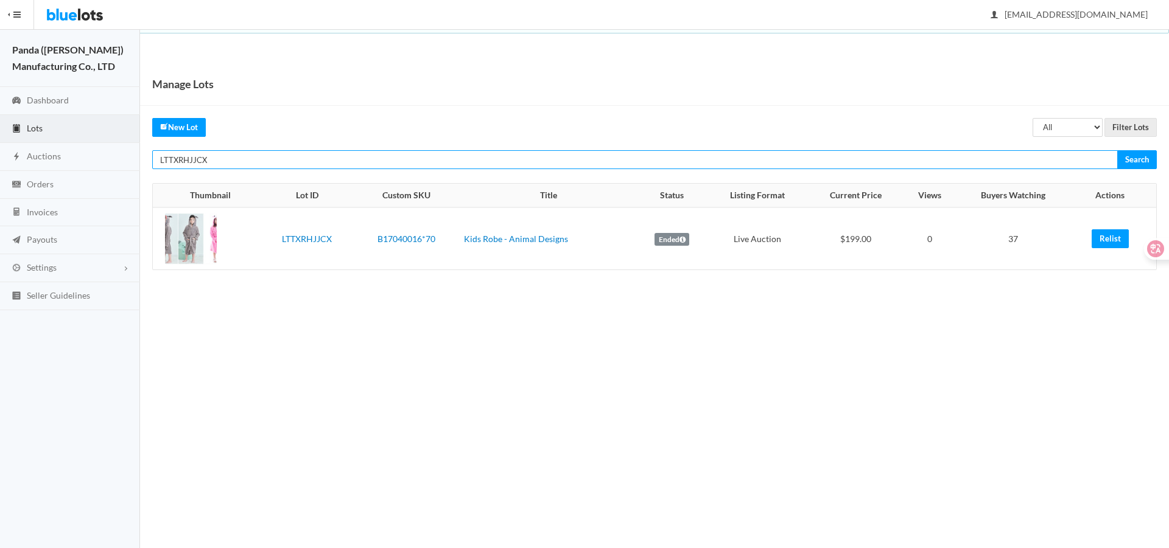
click at [598, 164] on input "LTTXRHJJCX" at bounding box center [634, 159] width 965 height 19
click at [1117, 150] on input "Search" at bounding box center [1137, 159] width 40 height 19
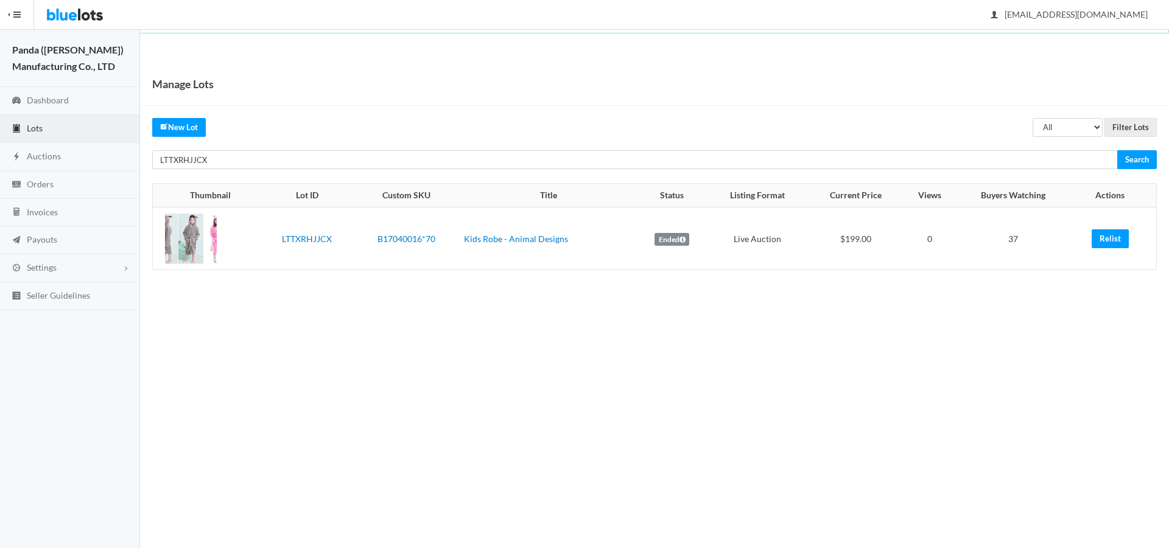
click at [1117, 306] on body "Bluelots is for sale. If you are interested in purchasing the business, please …" at bounding box center [584, 274] width 1169 height 548
click at [1102, 237] on link "Relist" at bounding box center [1109, 238] width 37 height 19
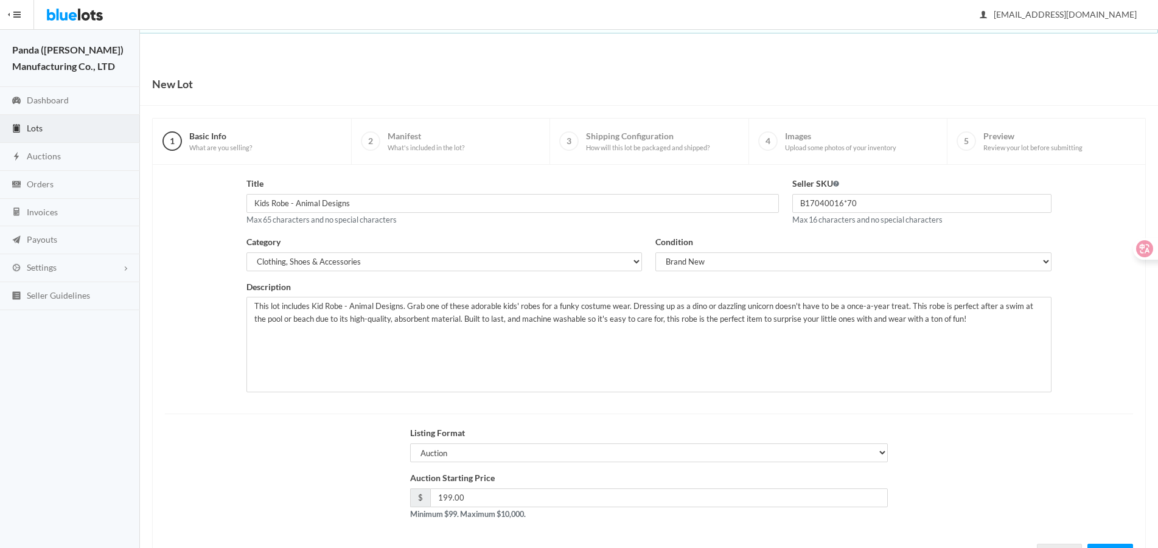
scroll to position [52, 0]
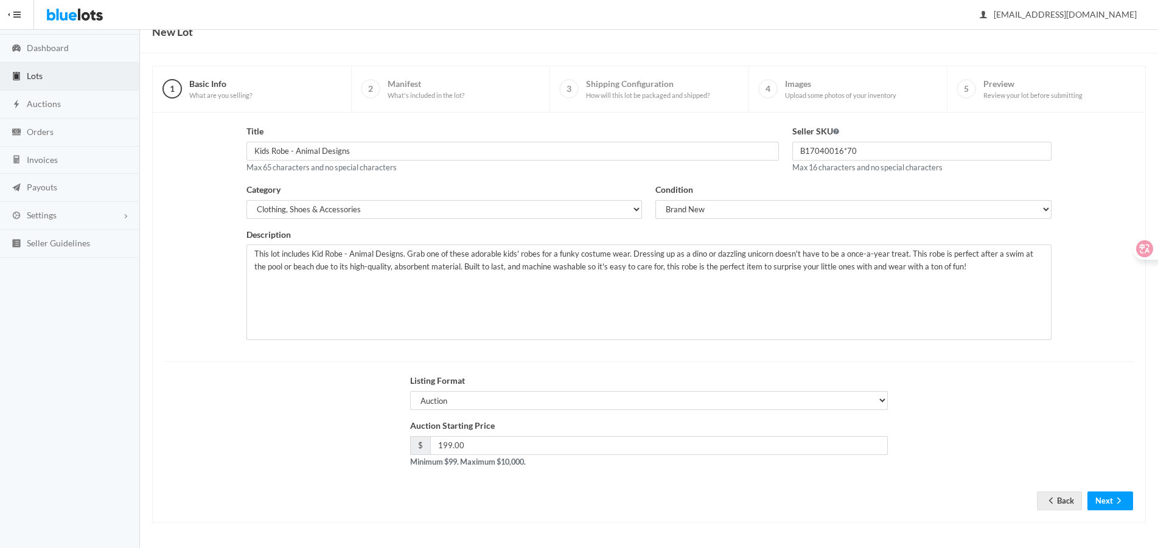
click at [1119, 512] on div "Title Kids Robe - Animal Designs Max 65 characters and no special characters Se…" at bounding box center [649, 318] width 994 height 411
click at [1116, 500] on icon "arrow forward" at bounding box center [1119, 501] width 12 height 10
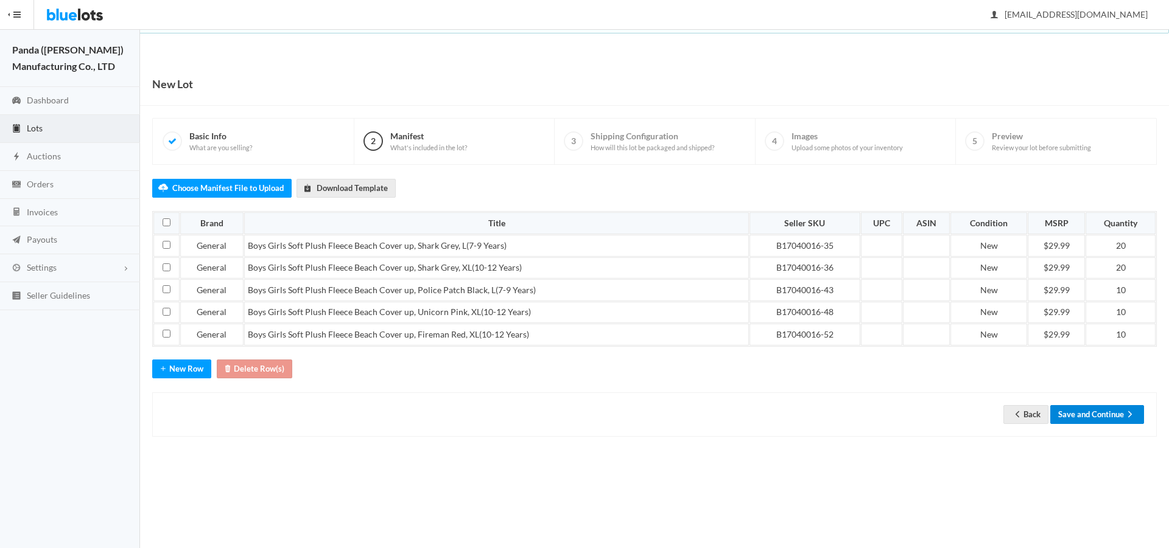
click at [1096, 412] on button "Save and Continue" at bounding box center [1097, 414] width 94 height 19
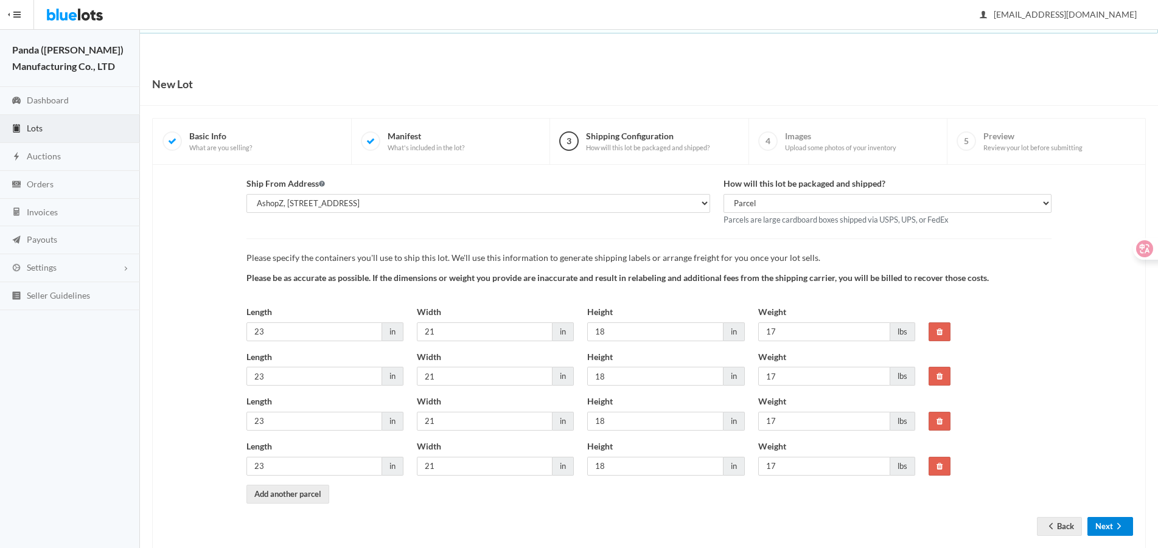
click at [1100, 526] on button "Next" at bounding box center [1111, 526] width 46 height 19
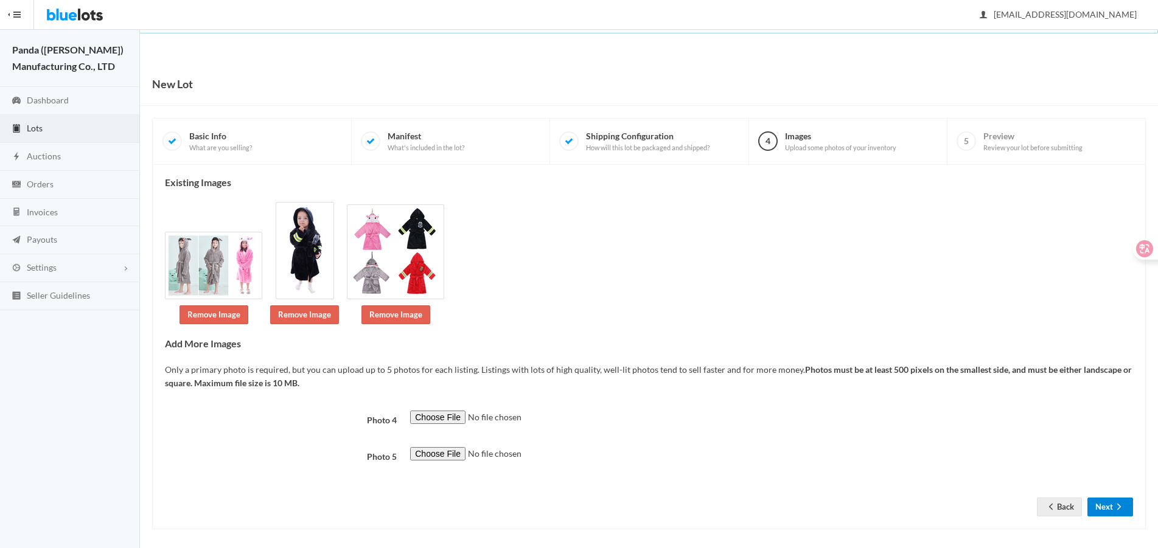
click at [1103, 513] on button "Next" at bounding box center [1111, 507] width 46 height 19
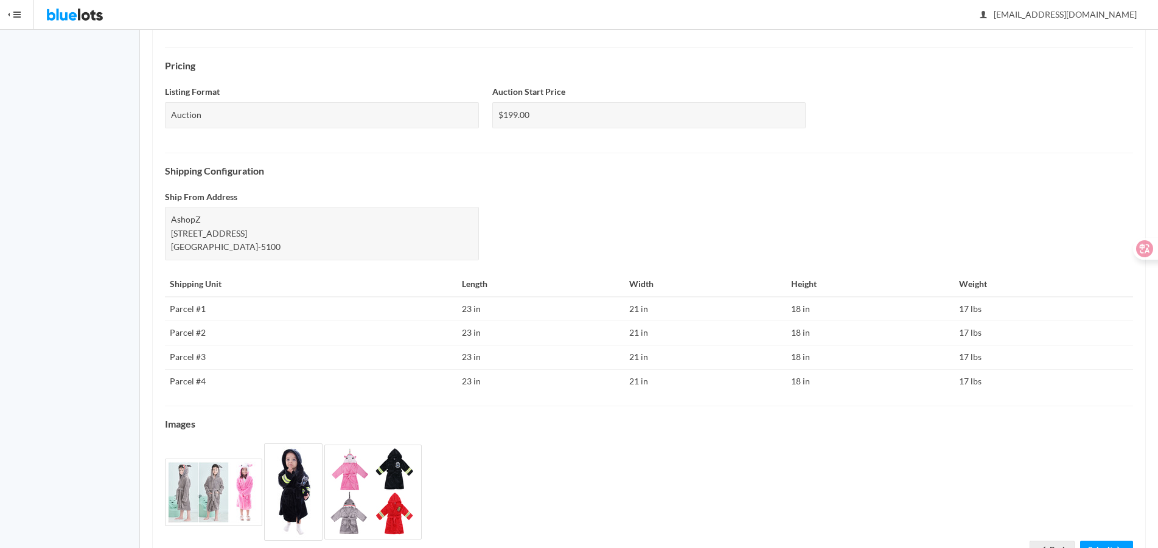
scroll to position [415, 0]
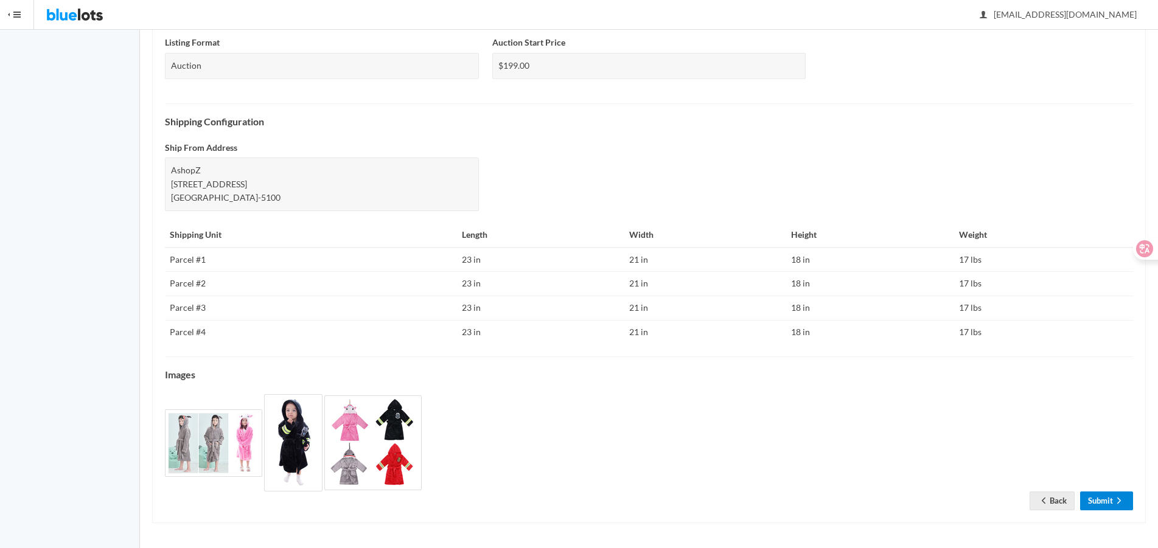
click at [1100, 508] on link "Submit" at bounding box center [1106, 501] width 53 height 19
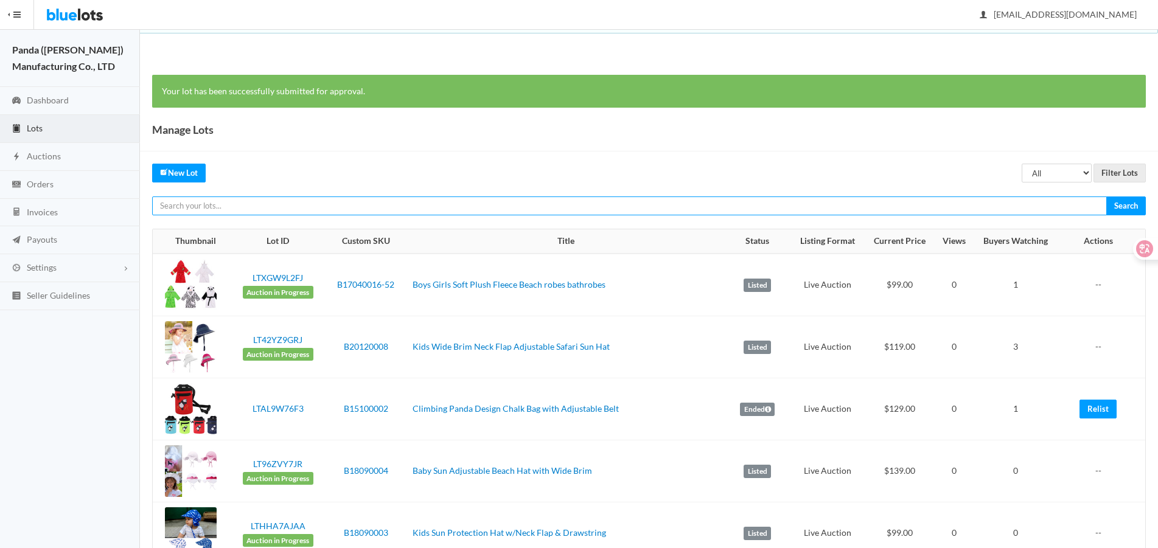
click at [866, 197] on input "text" at bounding box center [629, 206] width 955 height 19
paste input "LTZRKGJW9A"
type input "LTZRKGJW9A"
click at [1107, 197] on input "Search" at bounding box center [1127, 206] width 40 height 19
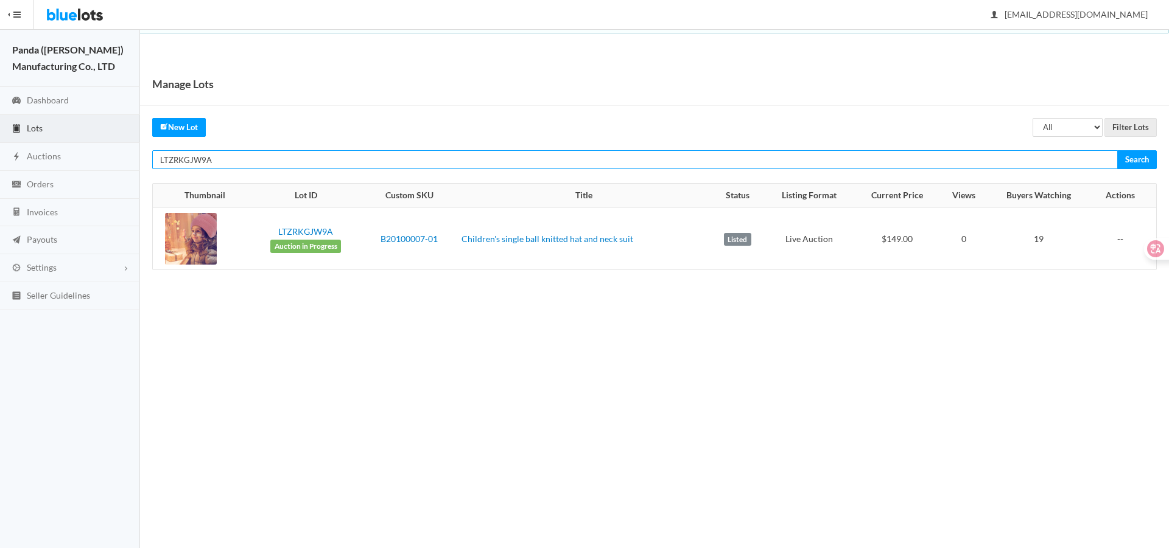
click at [587, 166] on input "LTZRKGJW9A" at bounding box center [634, 159] width 965 height 19
paste input "HWKRTWVH"
type input "LTHWKRTWVH"
click at [1117, 150] on input "Search" at bounding box center [1137, 159] width 40 height 19
